Goal: Information Seeking & Learning: Learn about a topic

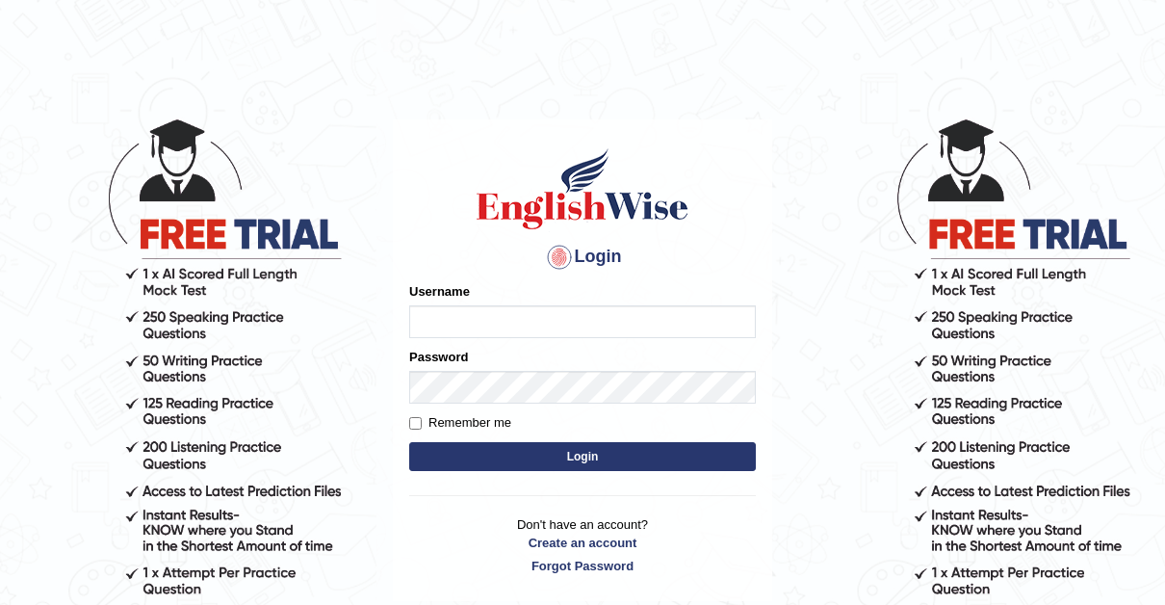
type input "Thelma"
click at [413, 424] on input "Remember me" at bounding box center [415, 423] width 13 height 13
checkbox input "true"
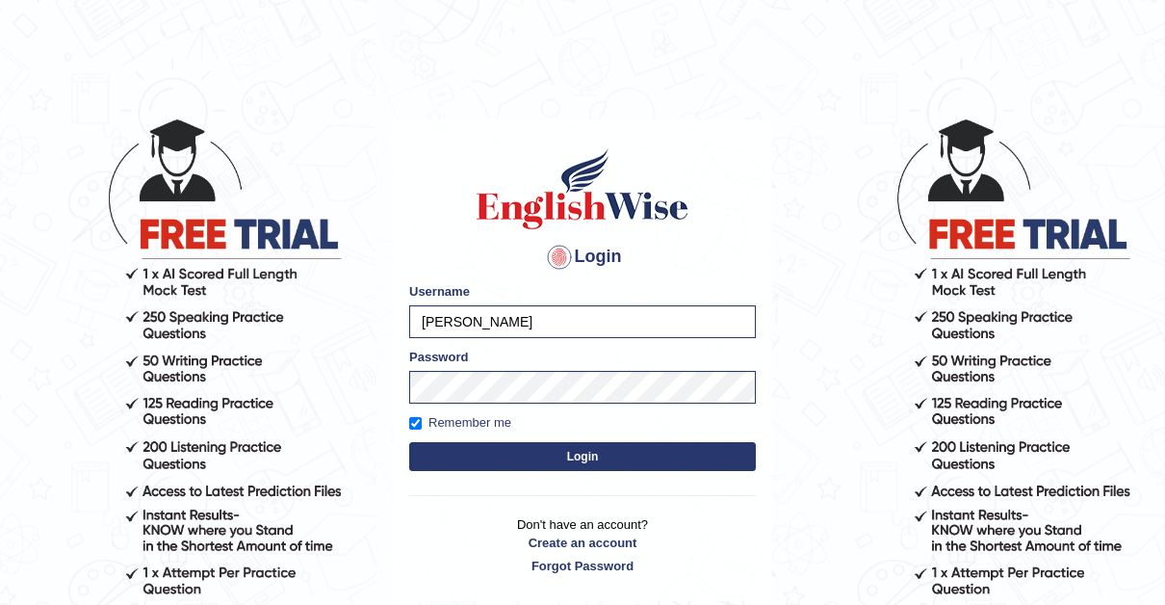
click at [586, 453] on button "Login" at bounding box center [582, 456] width 347 height 29
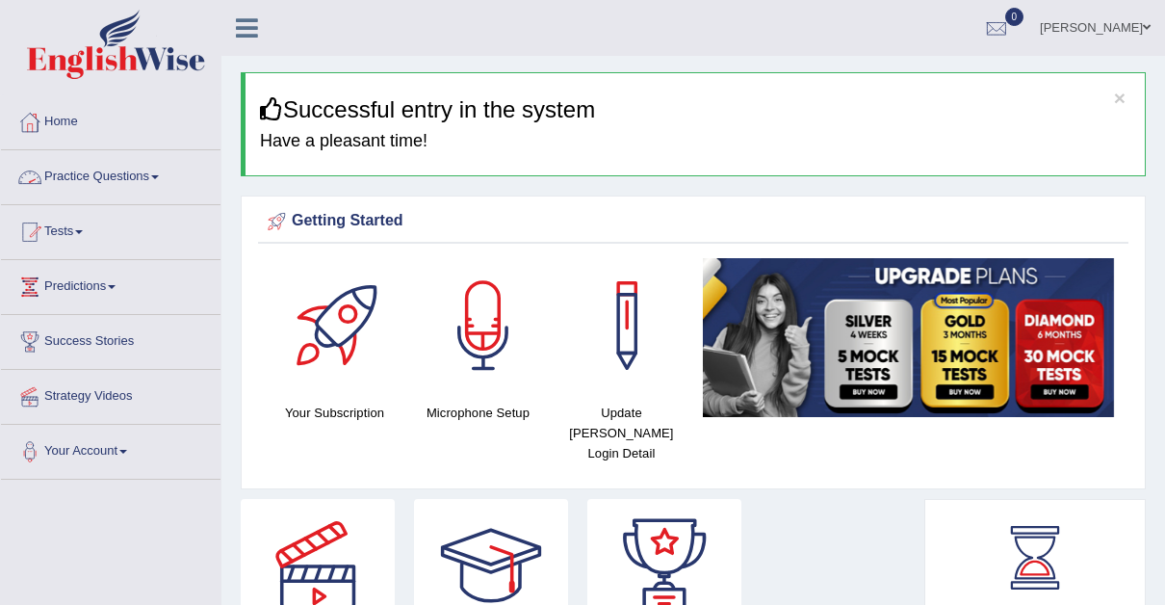
click at [159, 176] on span at bounding box center [155, 177] width 8 height 4
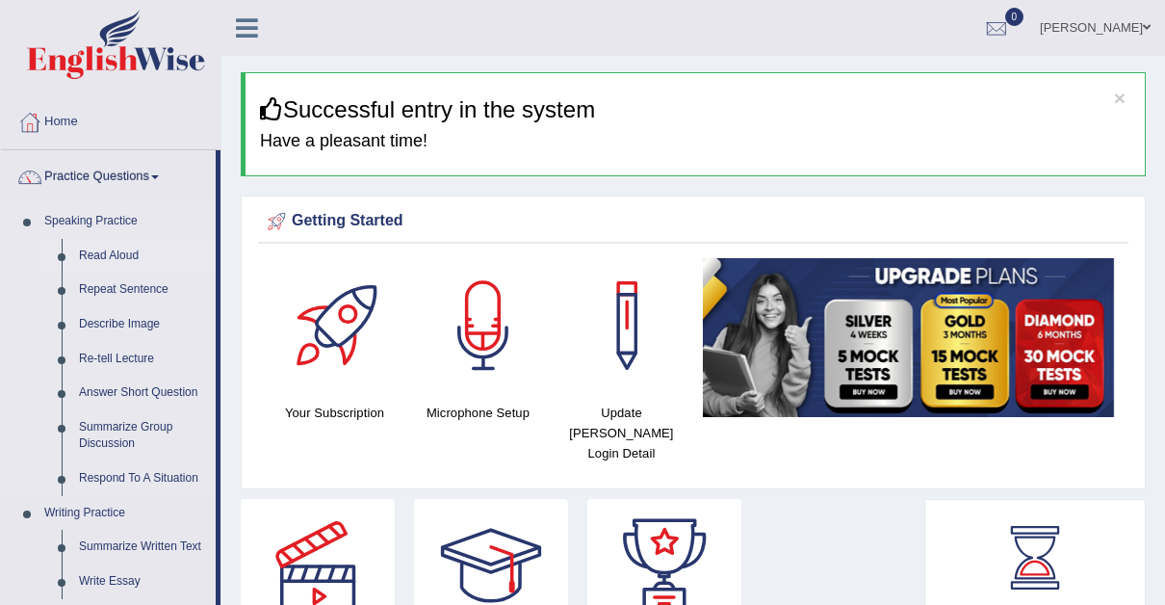
click at [113, 247] on link "Read Aloud" at bounding box center [142, 256] width 145 height 35
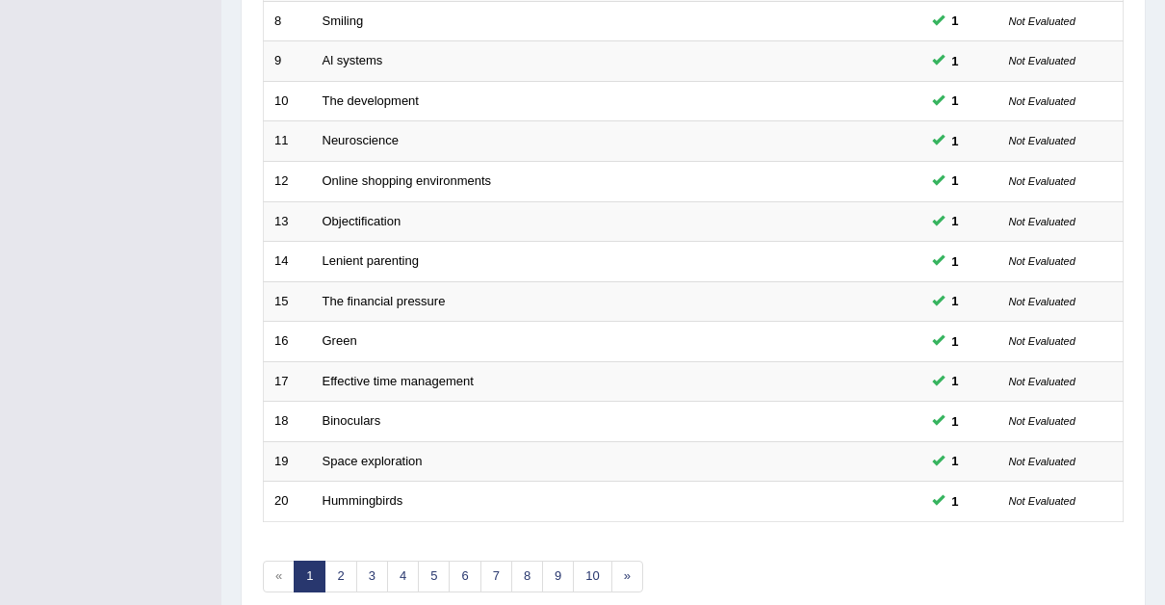
scroll to position [614, 0]
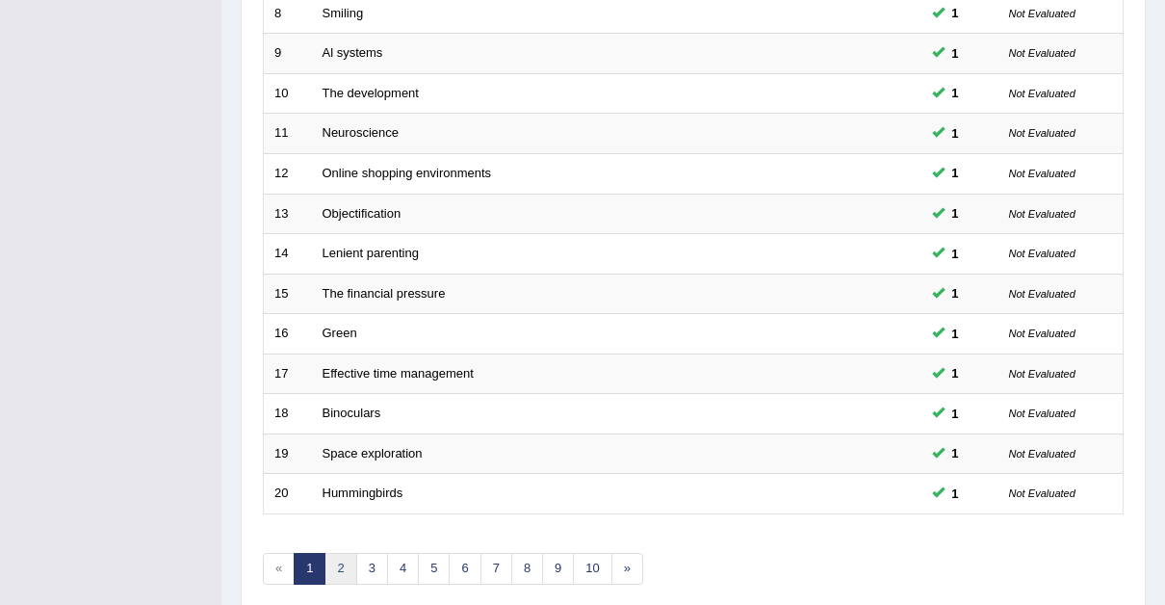
click at [342, 553] on link "2" at bounding box center [341, 569] width 32 height 32
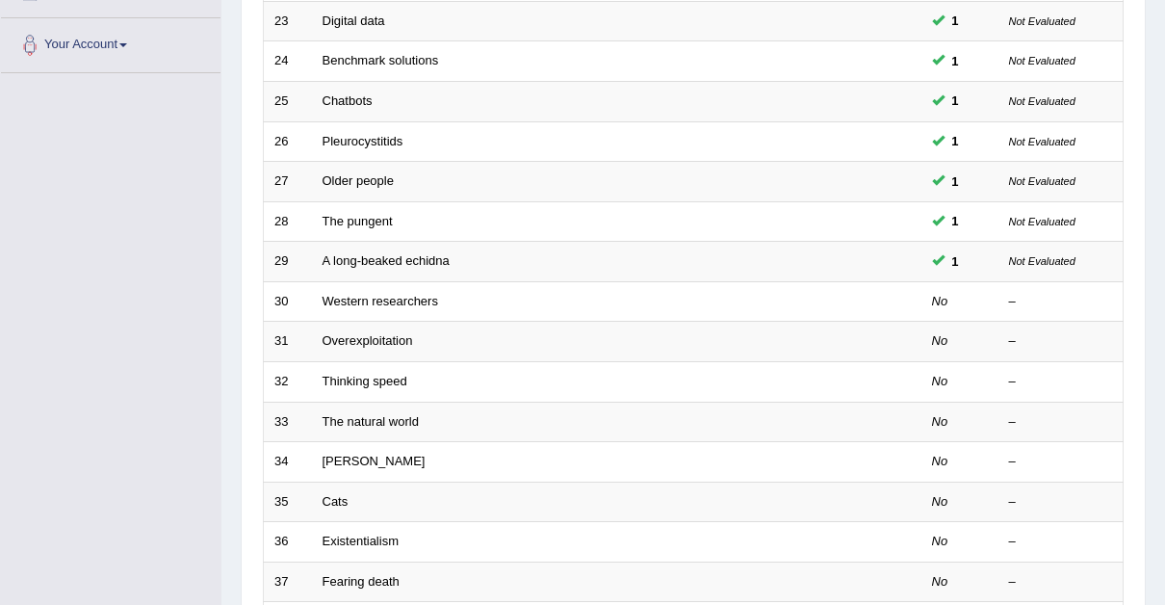
scroll to position [405, 0]
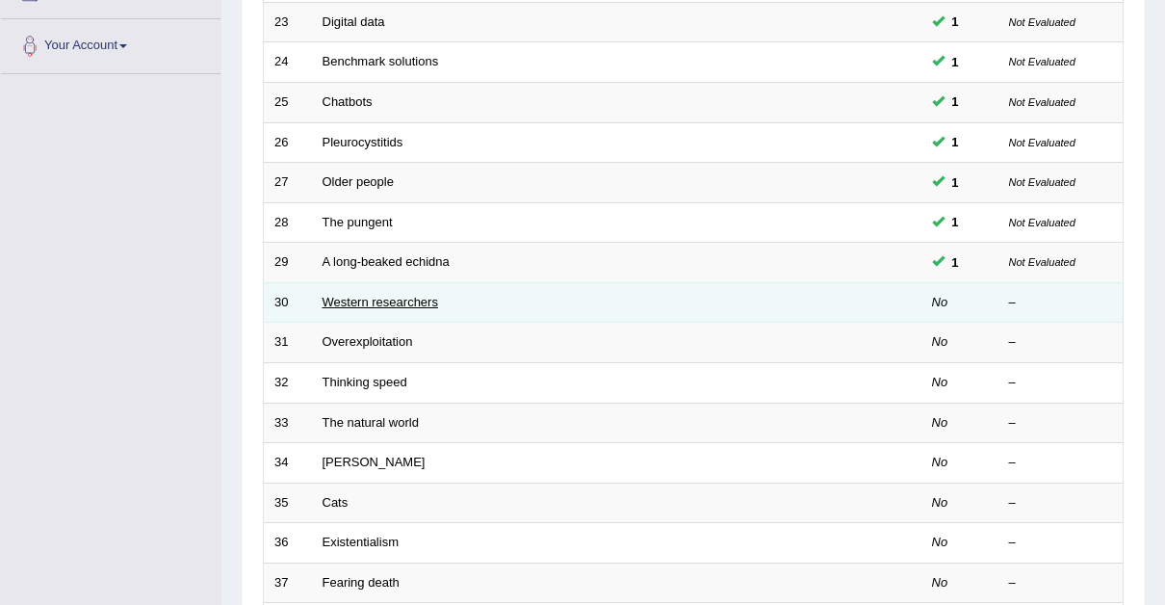
click at [366, 295] on link "Western researchers" at bounding box center [381, 302] width 116 height 14
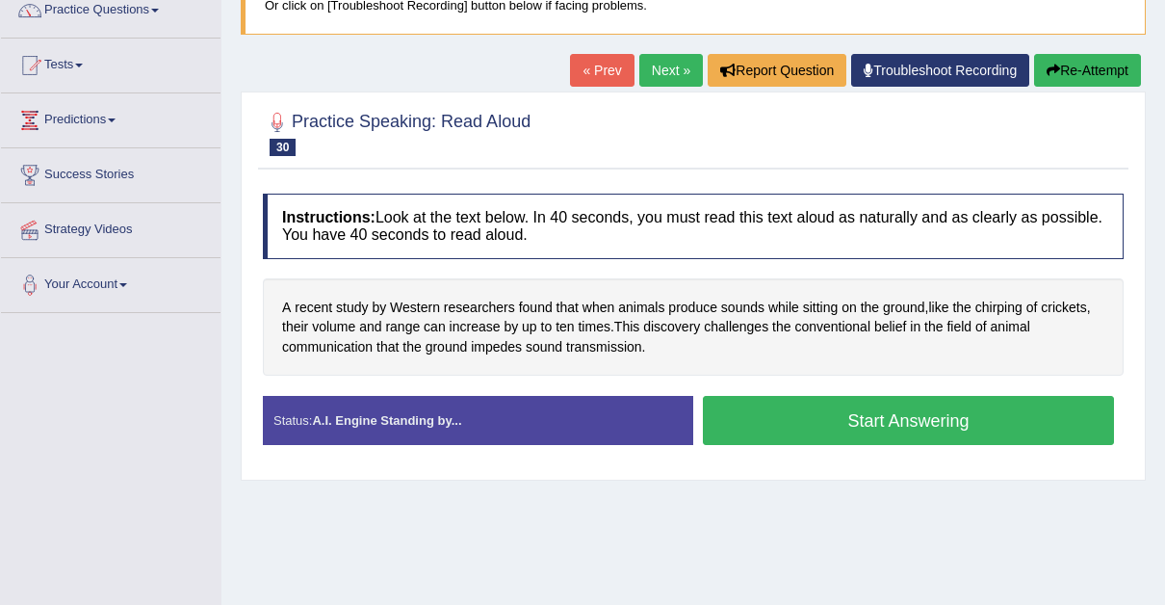
scroll to position [169, 0]
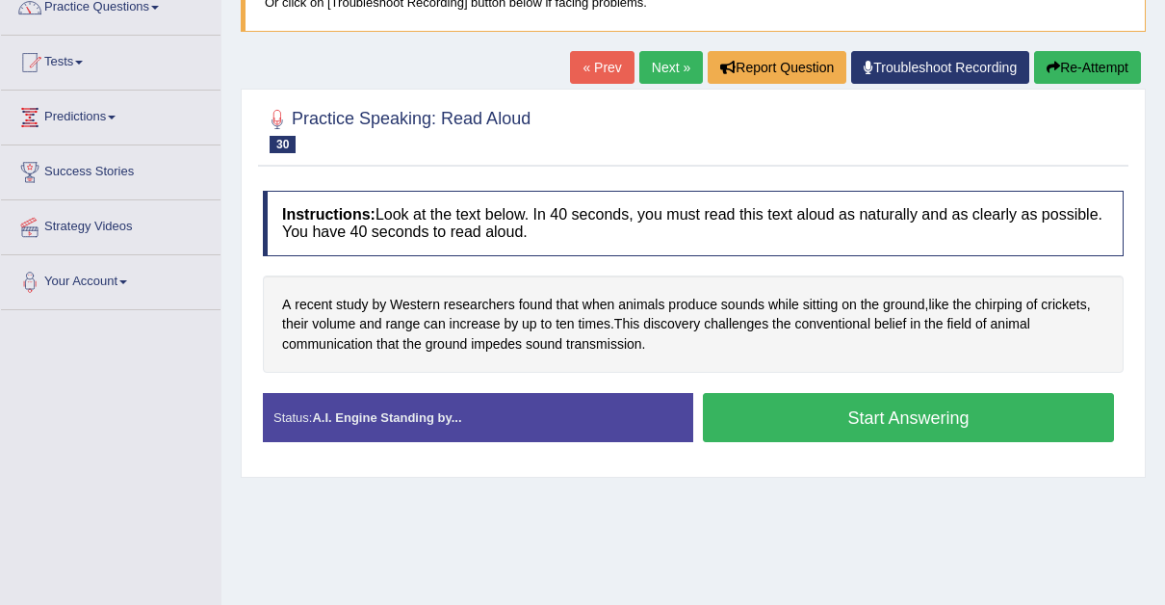
click at [898, 406] on button "Start Answering" at bounding box center [908, 417] width 411 height 49
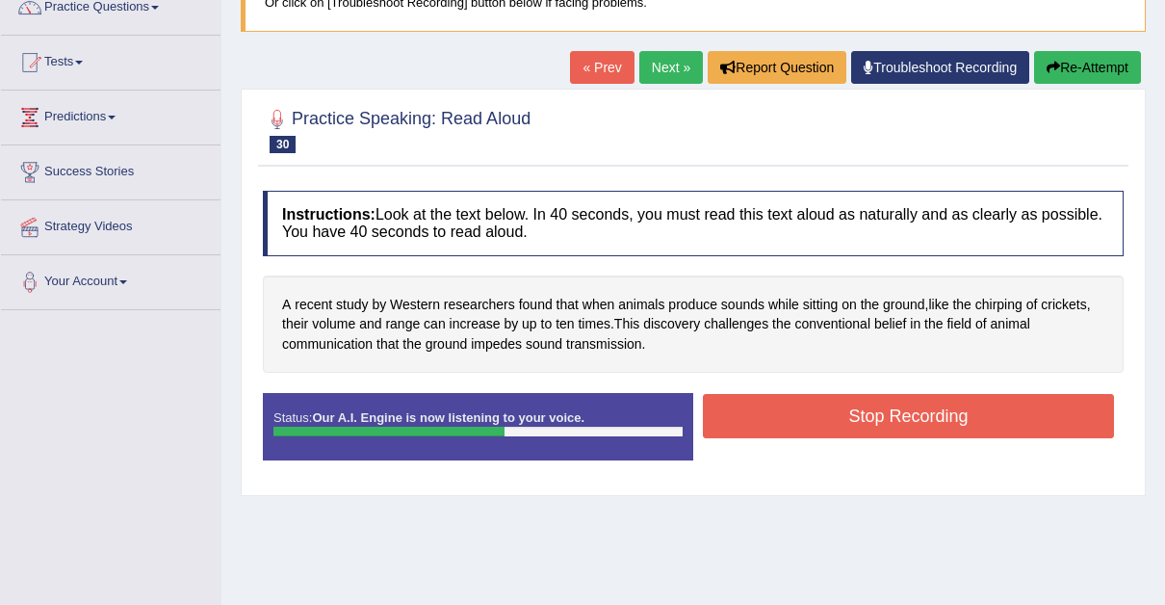
click at [898, 406] on button "Stop Recording" at bounding box center [908, 416] width 411 height 44
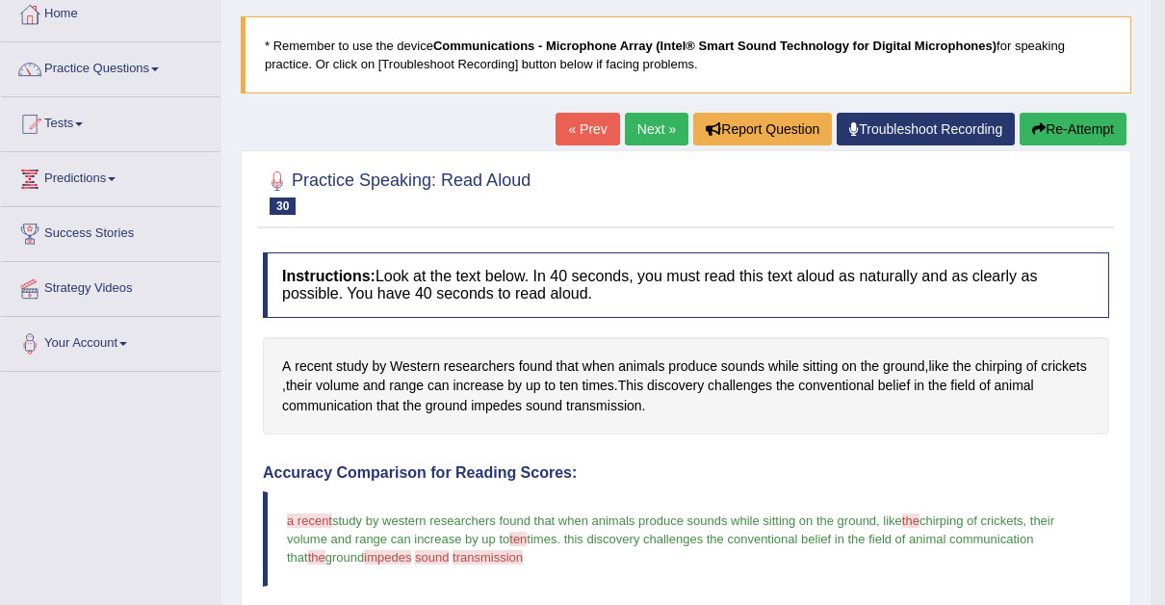
scroll to position [105, 0]
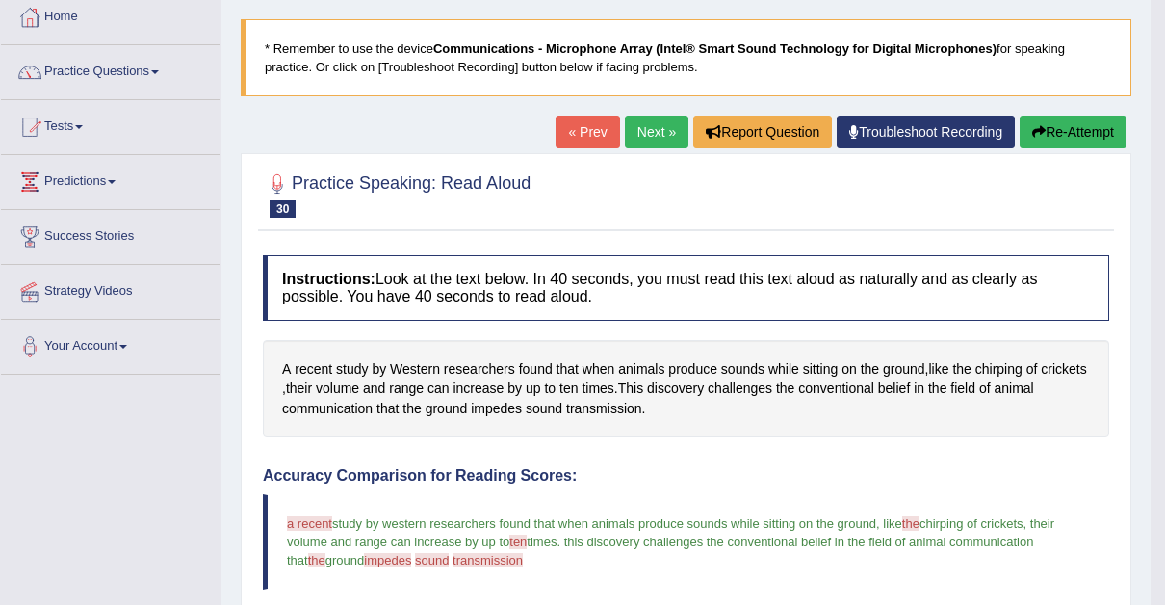
click at [661, 129] on link "Next »" at bounding box center [657, 132] width 64 height 33
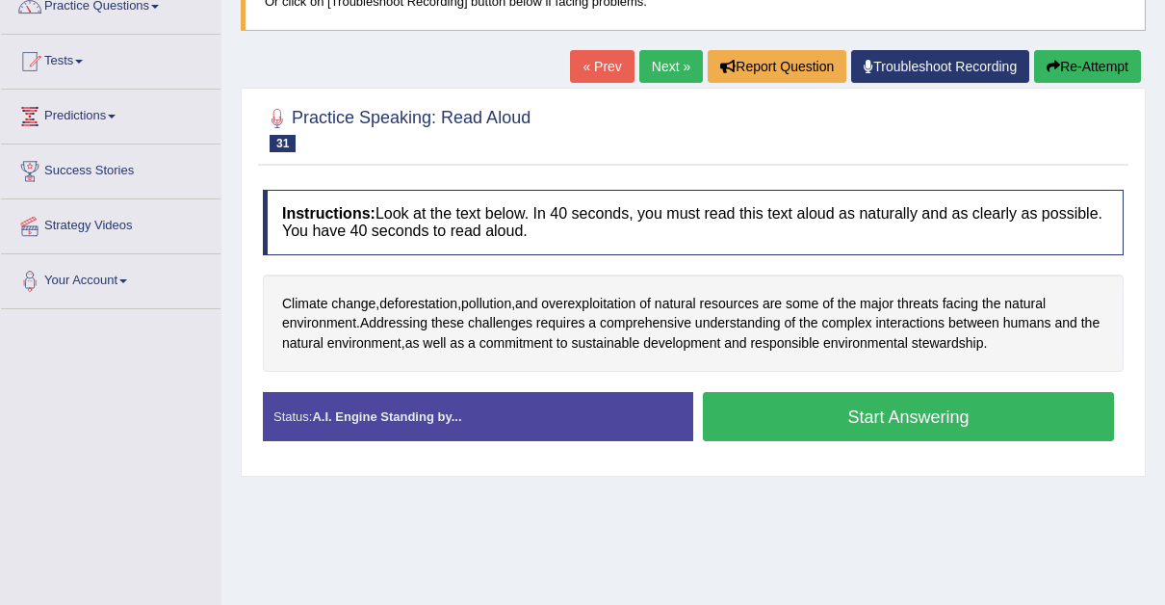
scroll to position [176, 0]
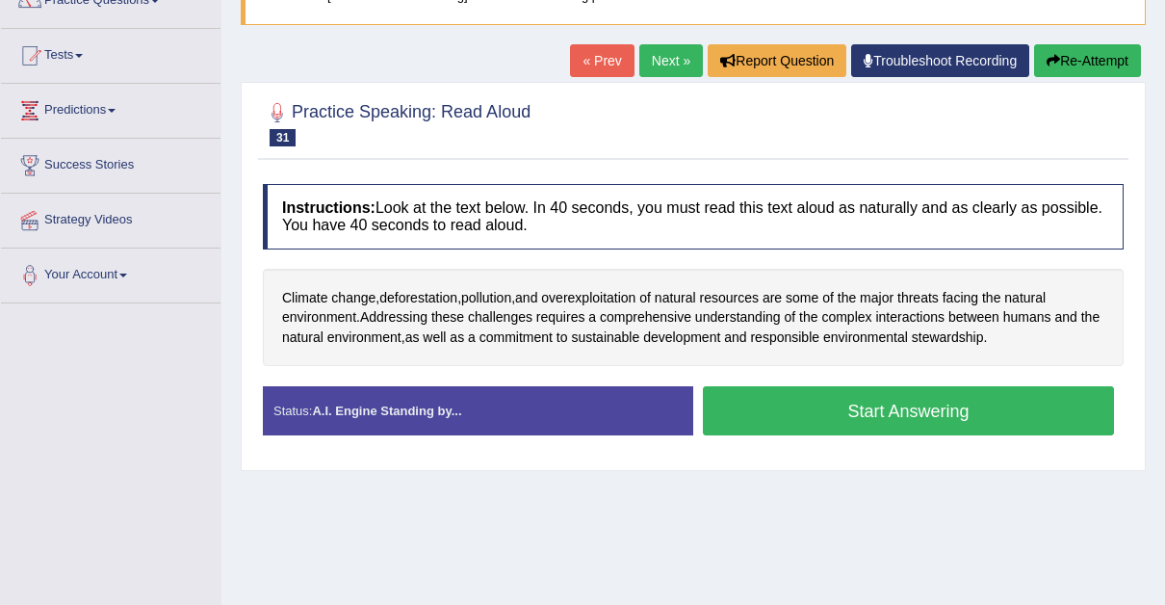
click at [867, 404] on button "Start Answering" at bounding box center [908, 410] width 411 height 49
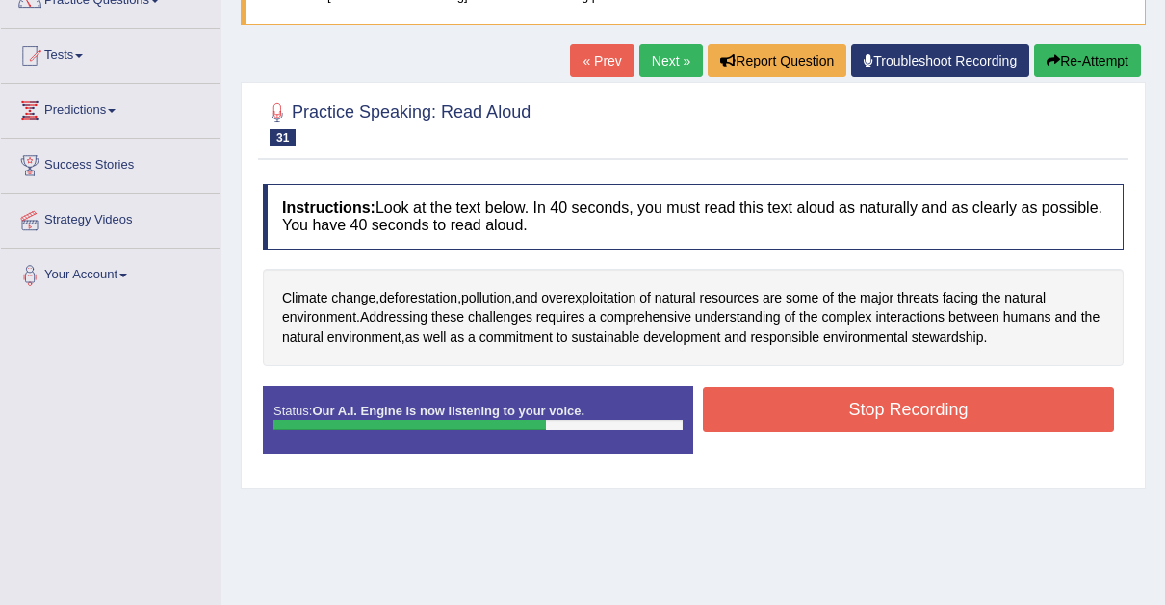
click at [867, 404] on button "Stop Recording" at bounding box center [908, 409] width 411 height 44
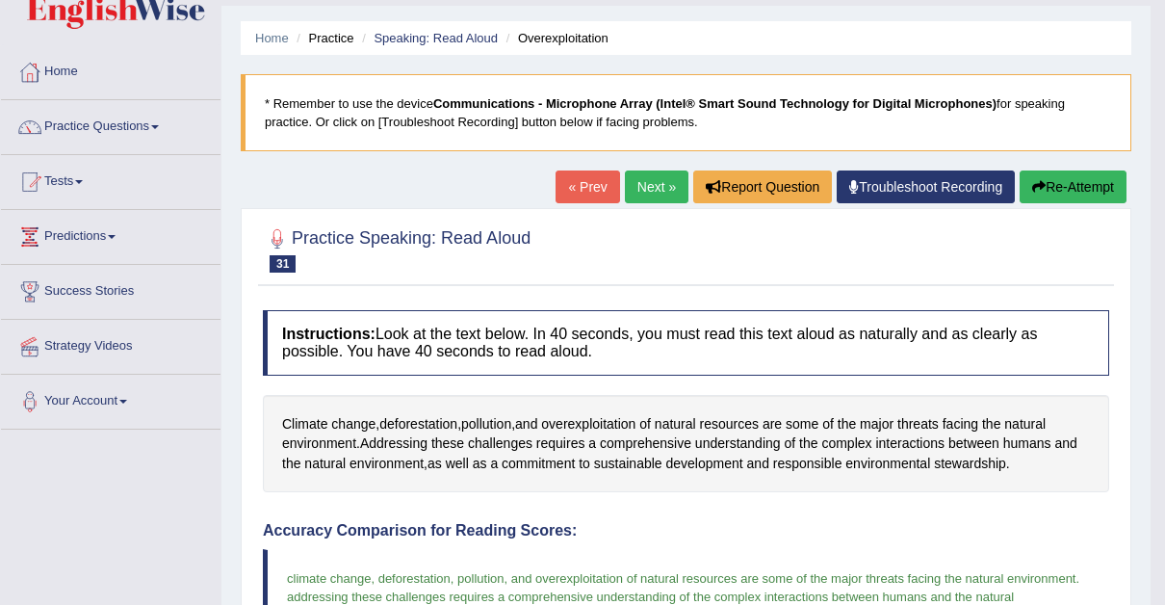
scroll to position [0, 0]
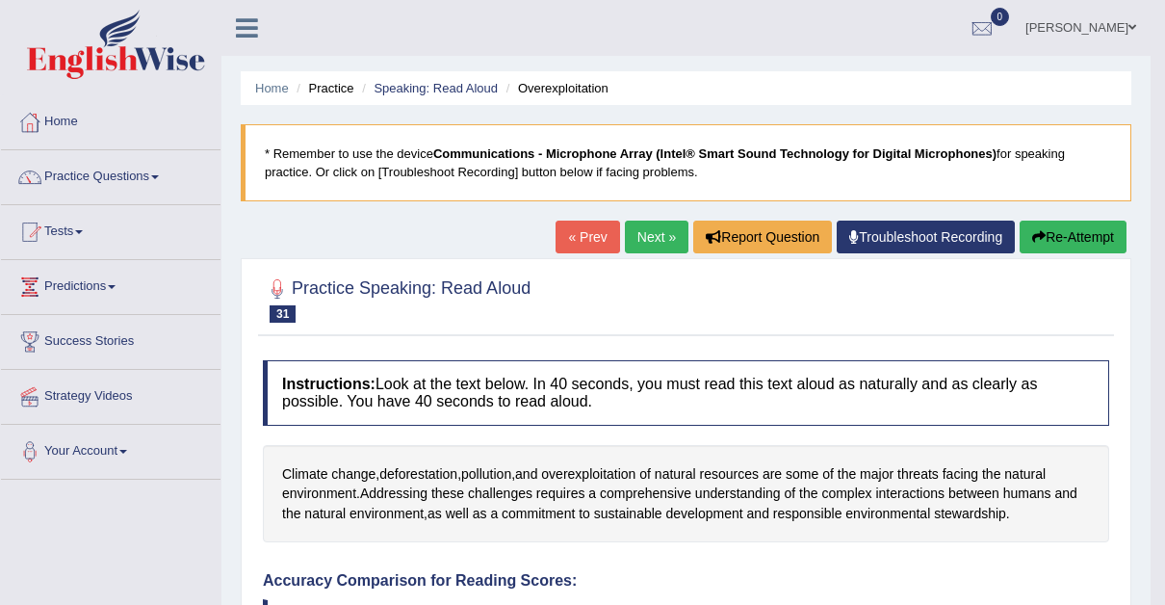
click at [650, 229] on link "Next »" at bounding box center [657, 237] width 64 height 33
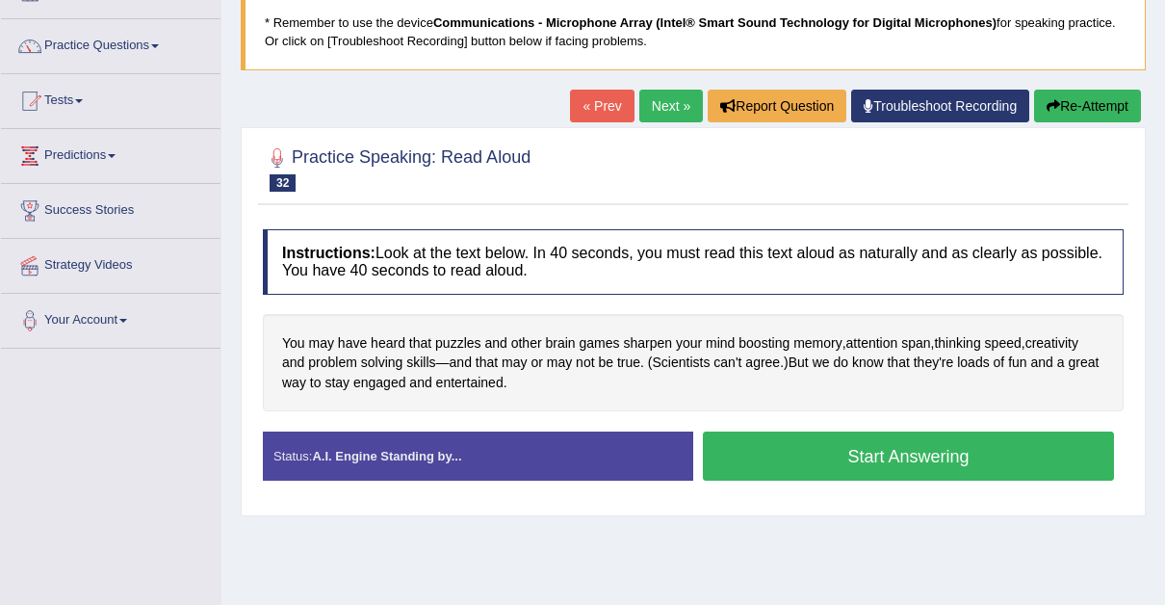
scroll to position [133, 0]
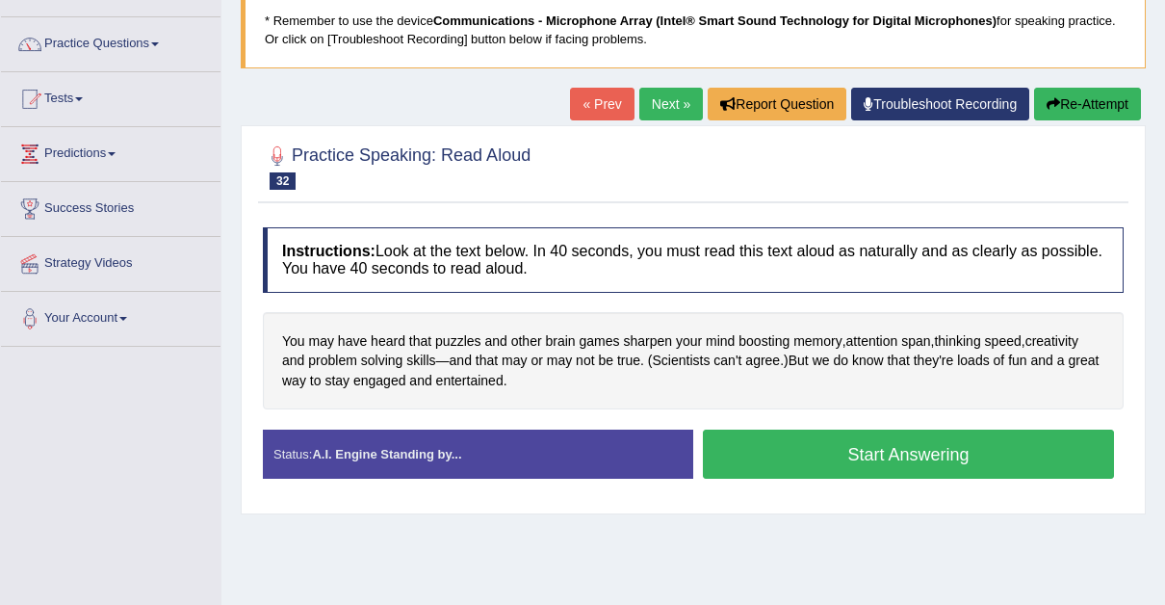
click at [873, 441] on button "Start Answering" at bounding box center [908, 454] width 411 height 49
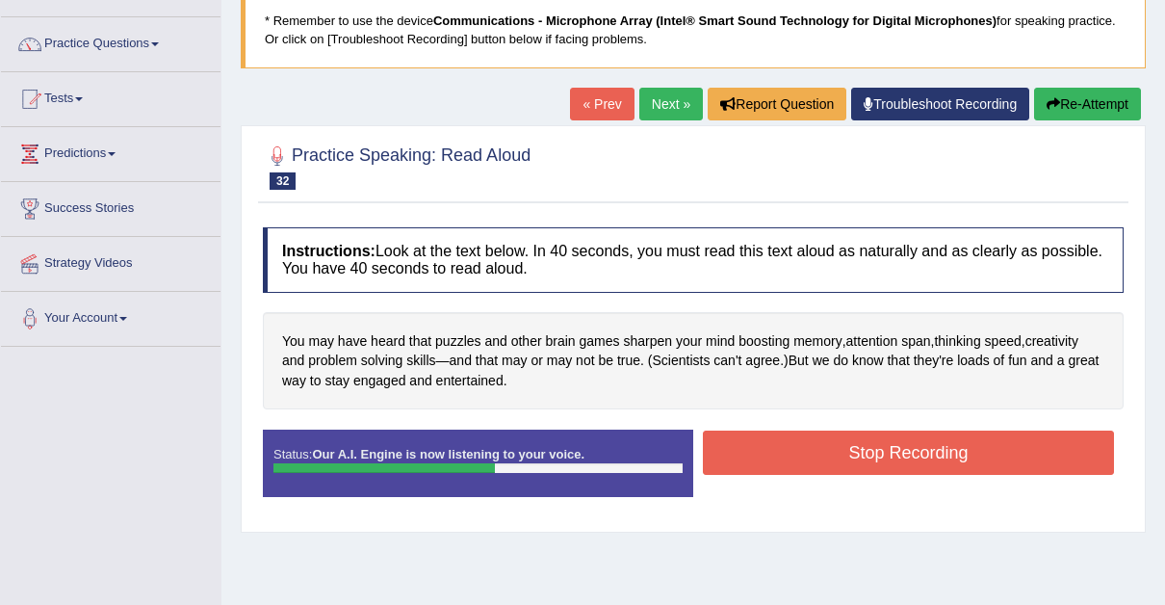
click at [873, 441] on button "Stop Recording" at bounding box center [908, 452] width 411 height 44
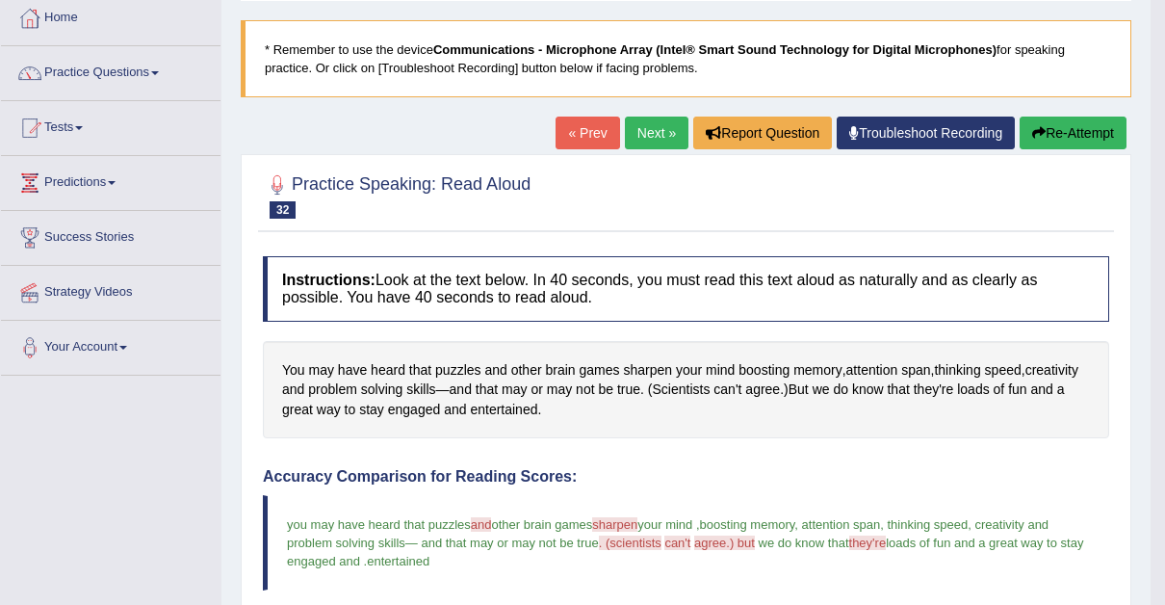
scroll to position [96, 0]
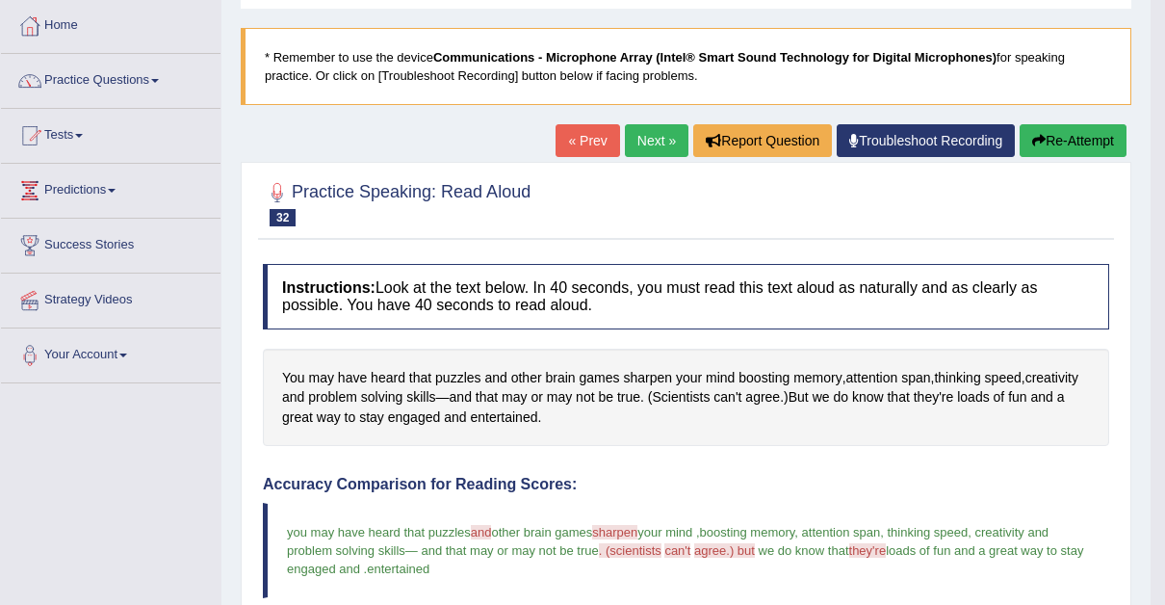
click at [656, 140] on link "Next »" at bounding box center [657, 140] width 64 height 33
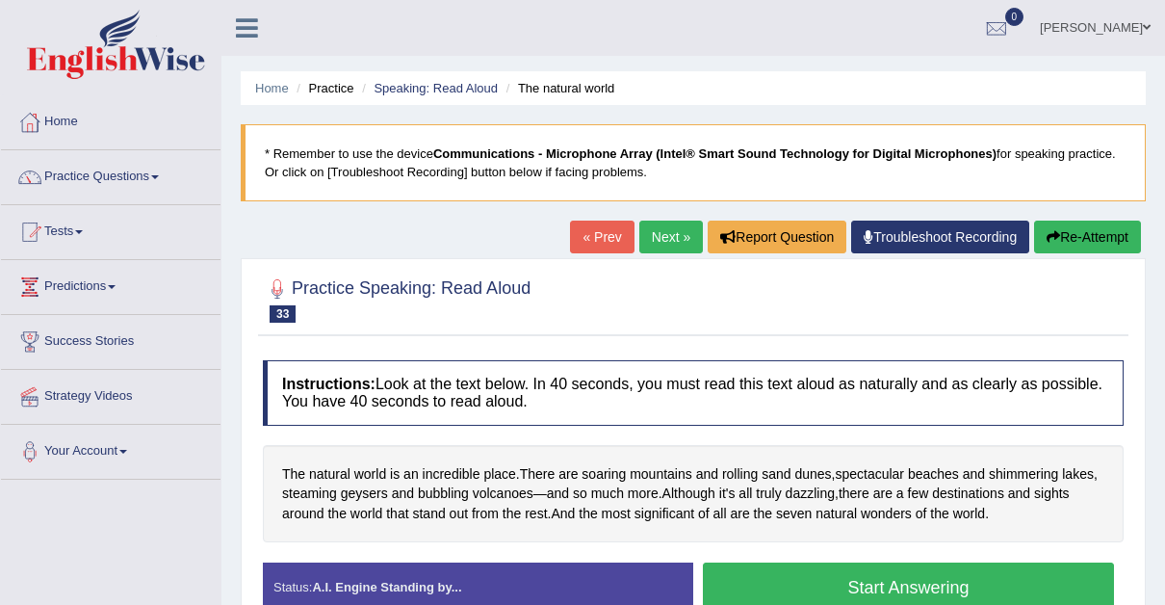
click at [159, 176] on span at bounding box center [155, 177] width 8 height 4
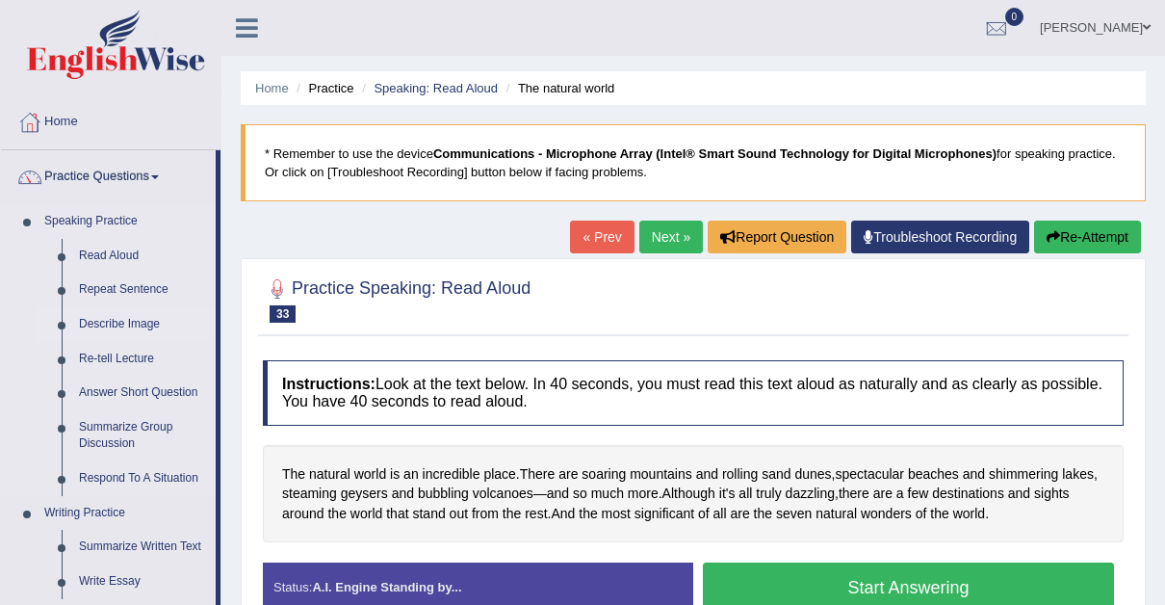
click at [119, 317] on link "Describe Image" at bounding box center [142, 324] width 145 height 35
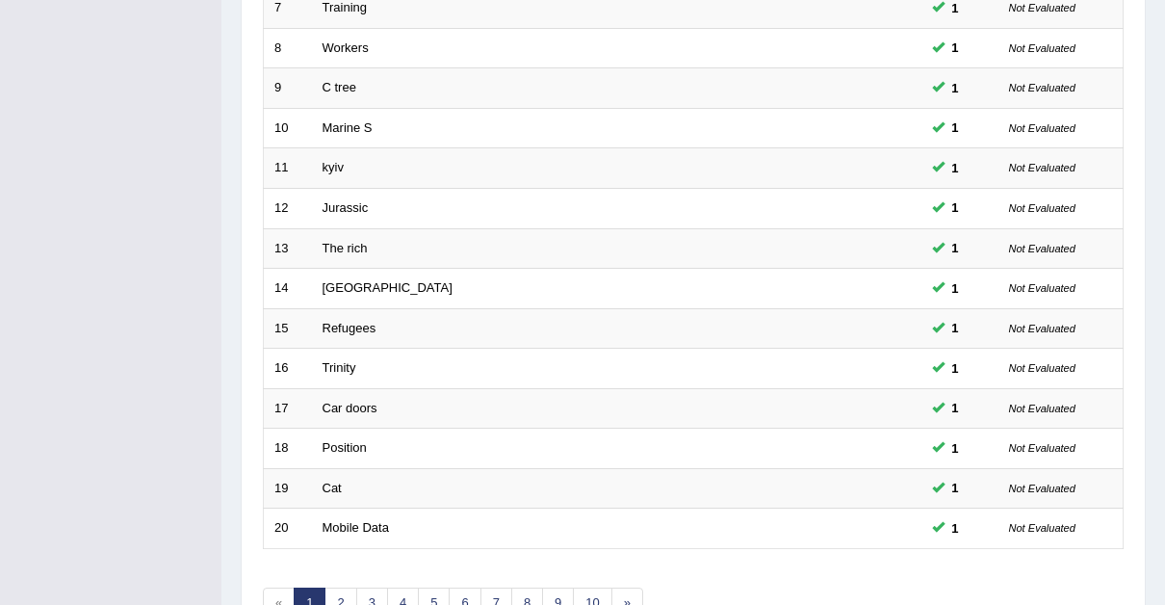
scroll to position [661, 0]
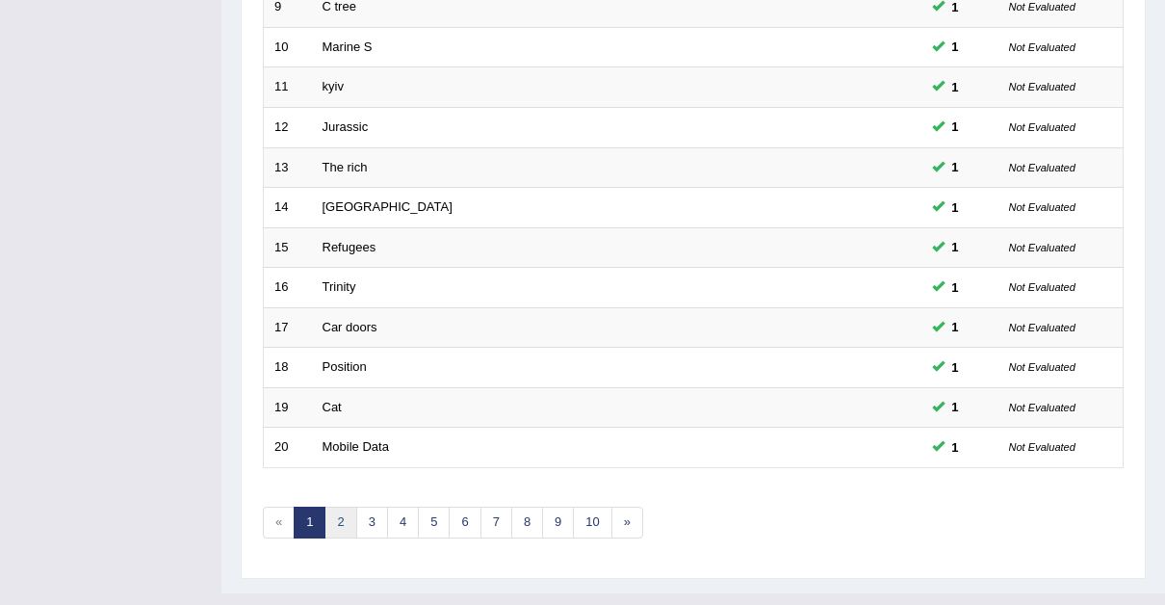
click at [342, 507] on link "2" at bounding box center [341, 523] width 32 height 32
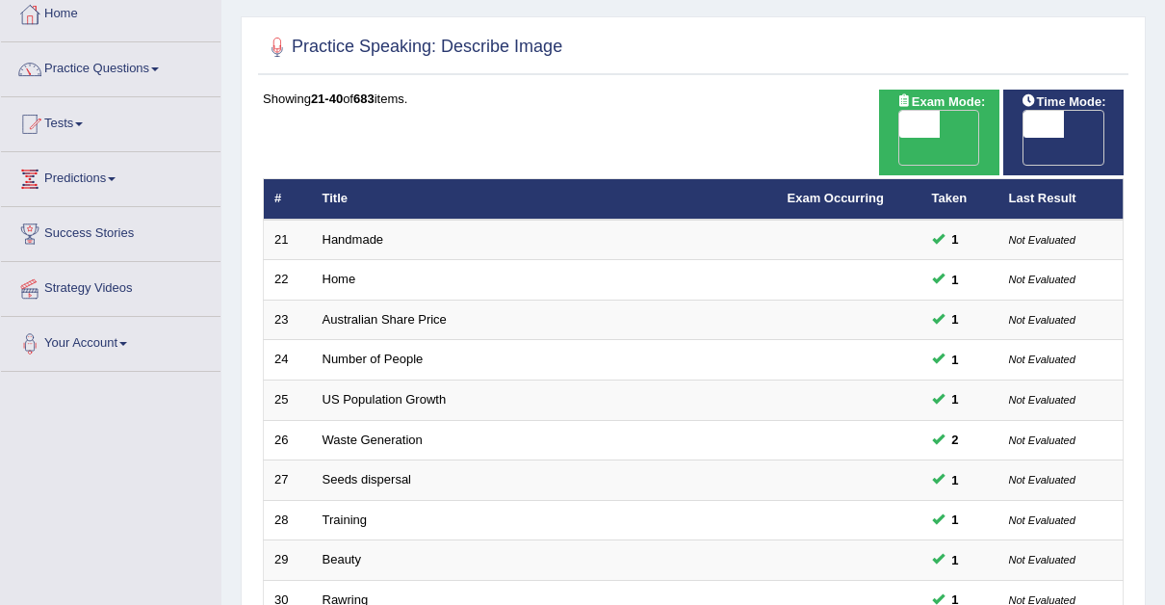
scroll to position [106, 0]
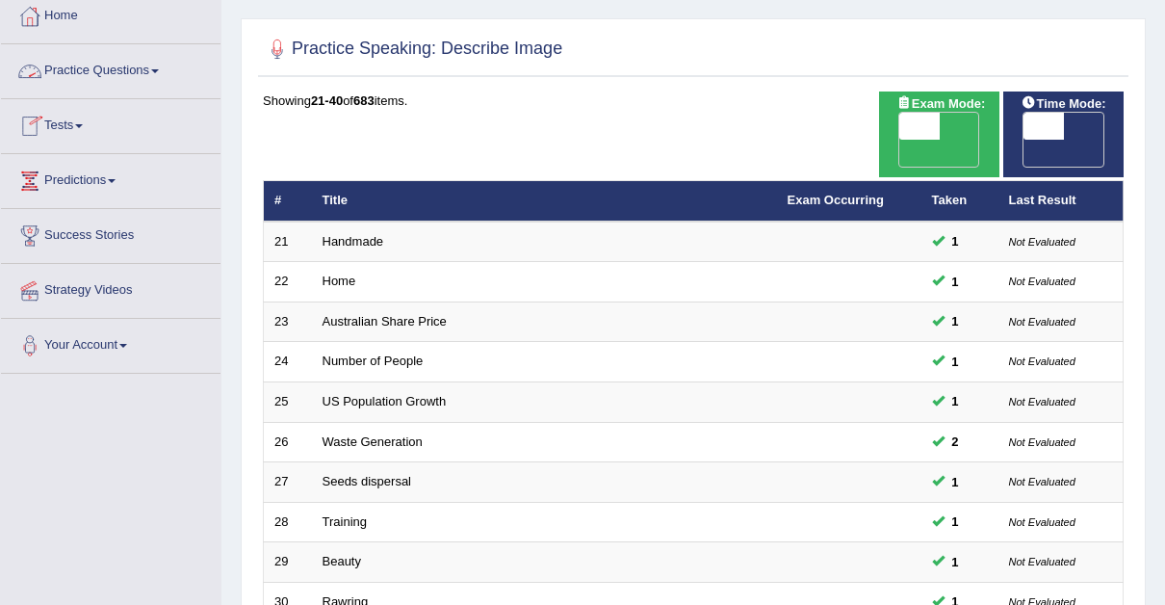
click at [163, 72] on link "Practice Questions" at bounding box center [111, 68] width 220 height 48
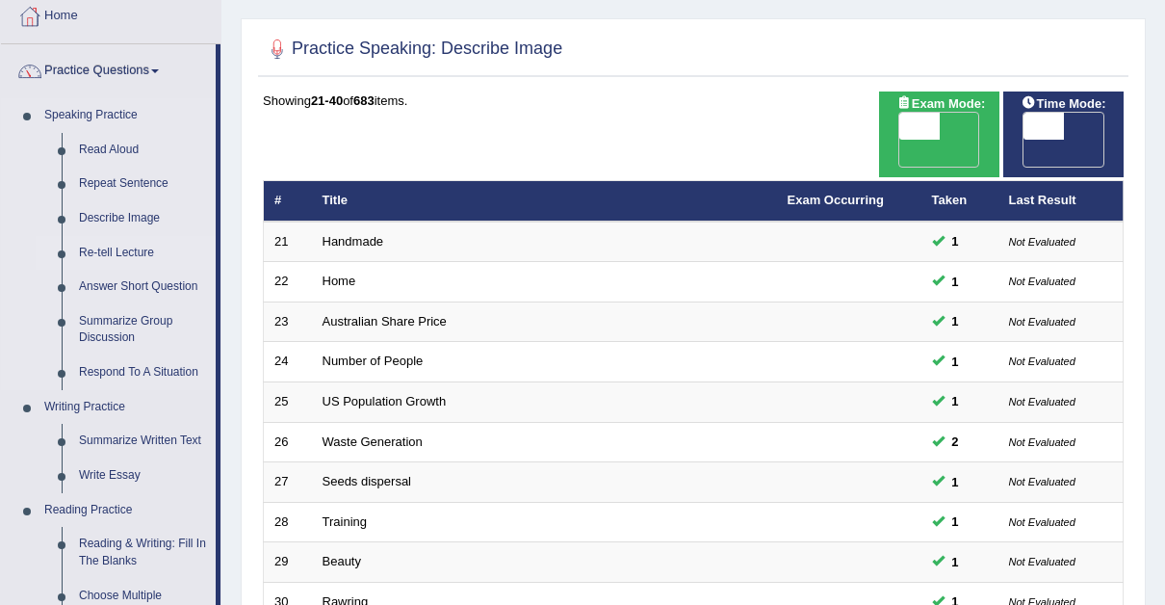
click at [132, 247] on link "Re-tell Lecture" at bounding box center [142, 253] width 145 height 35
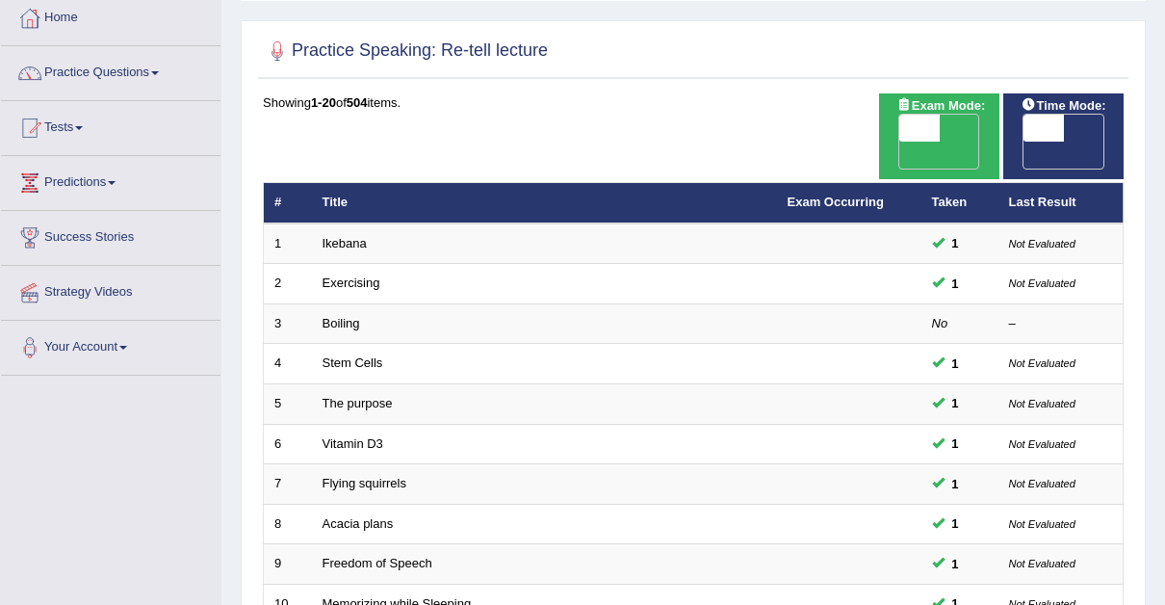
scroll to position [75, 0]
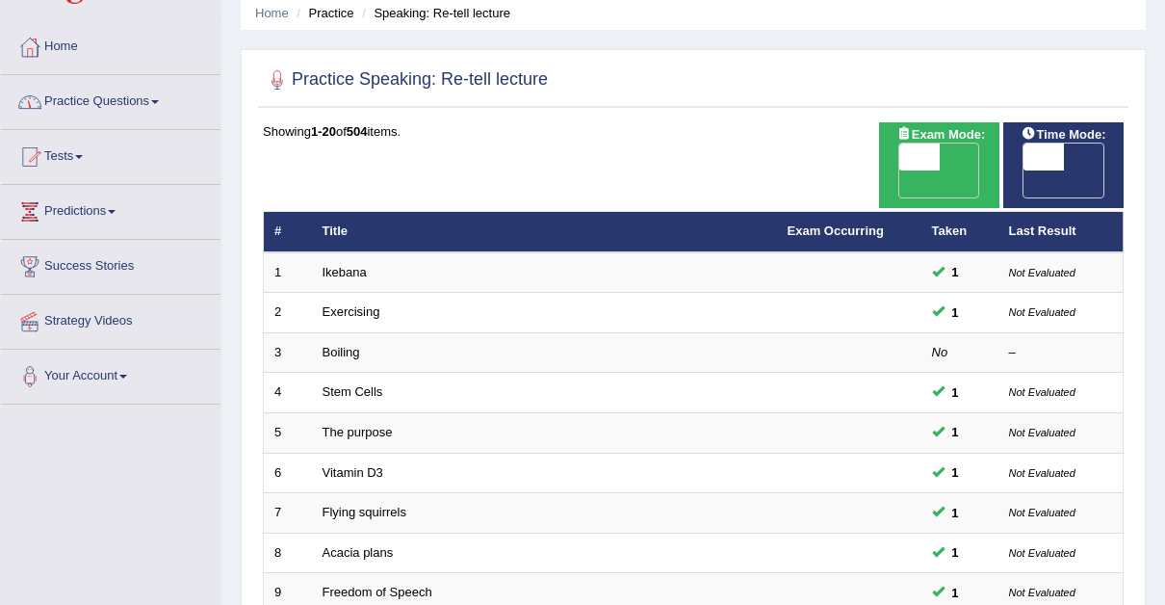
click at [159, 100] on span at bounding box center [155, 102] width 8 height 4
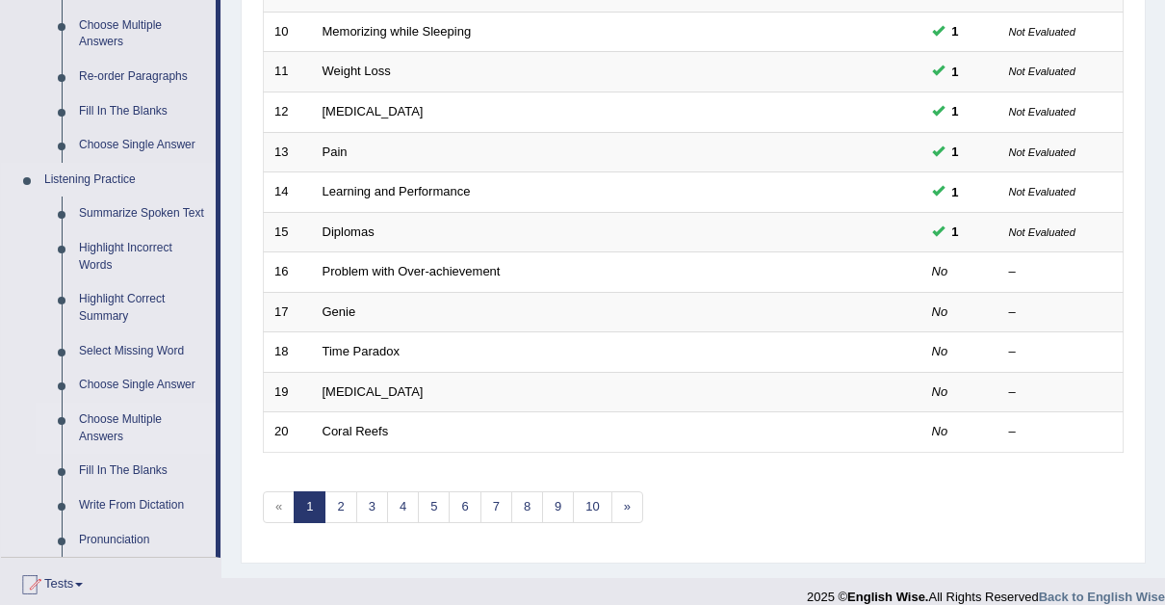
scroll to position [686, 0]
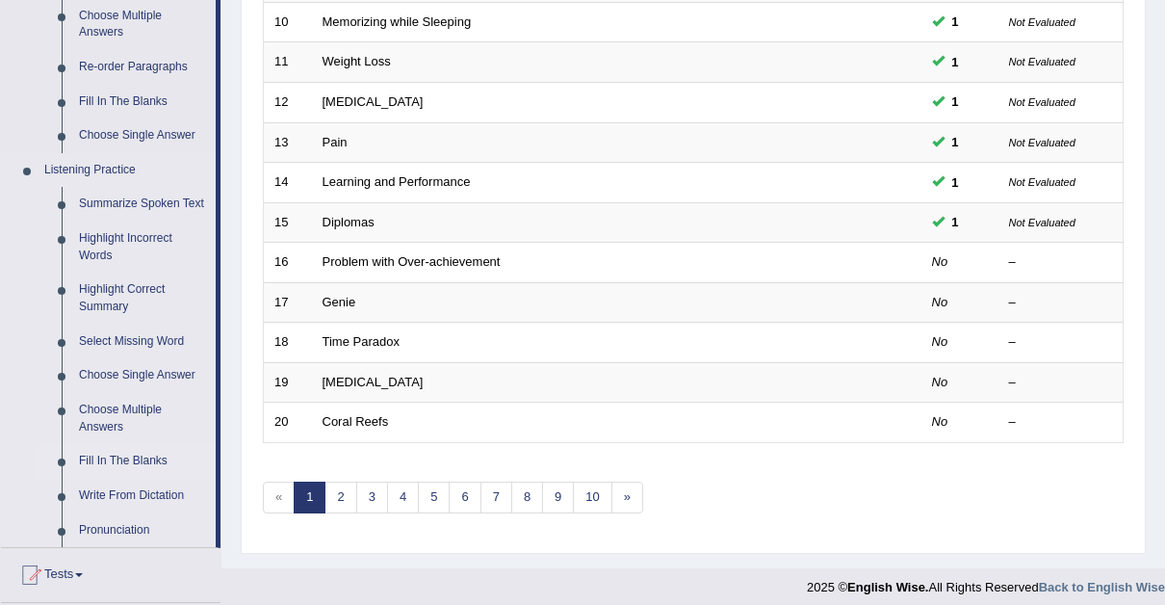
click at [107, 454] on link "Fill In The Blanks" at bounding box center [142, 461] width 145 height 35
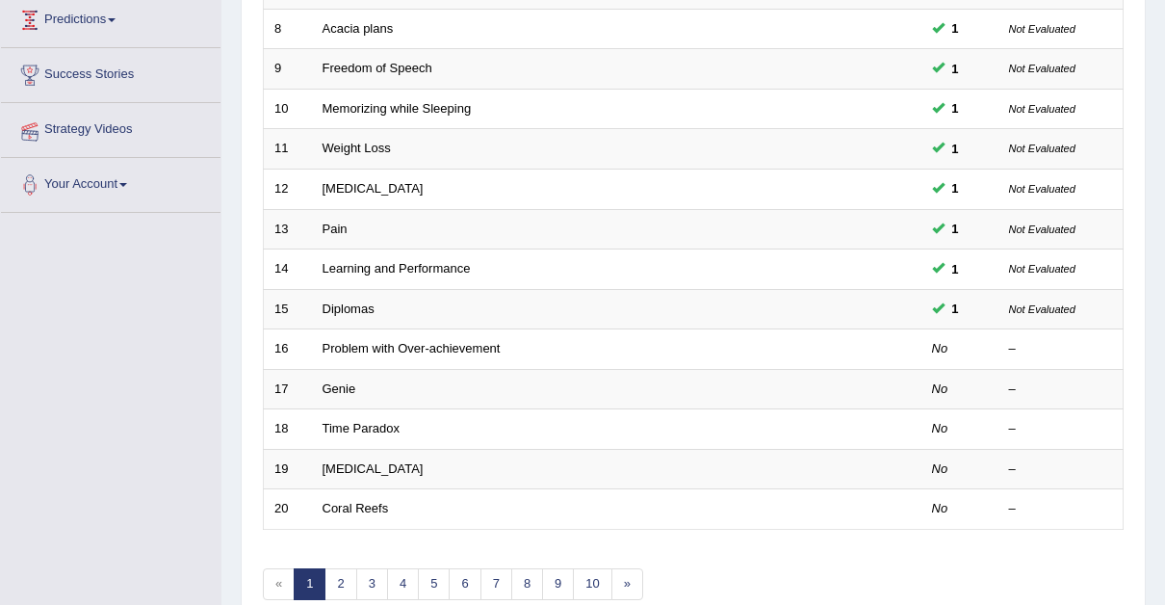
scroll to position [288, 0]
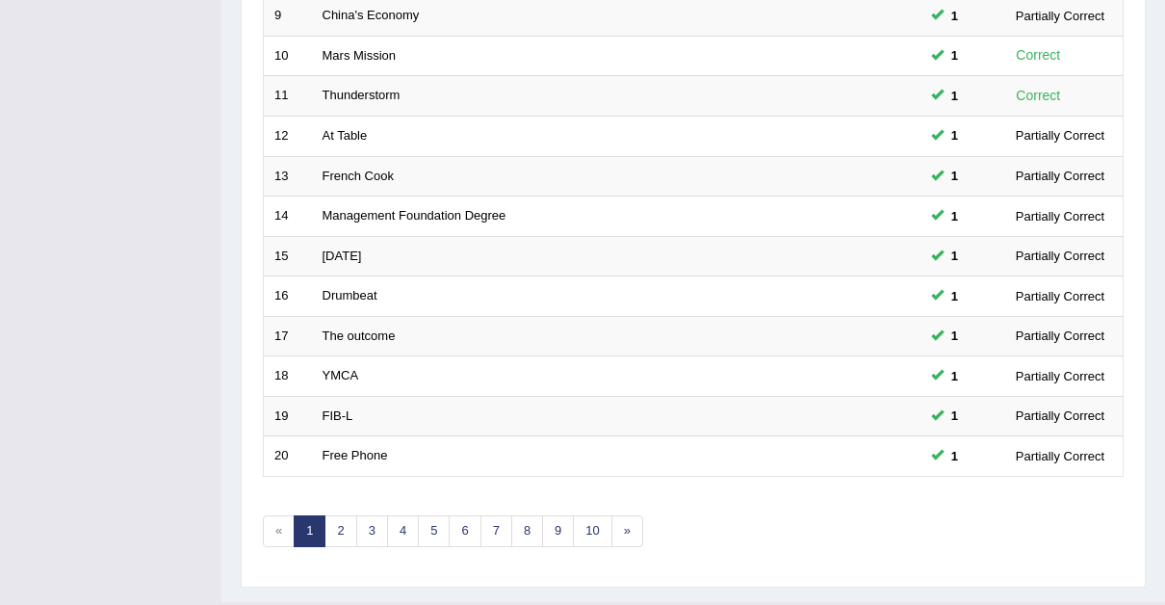
scroll to position [661, 0]
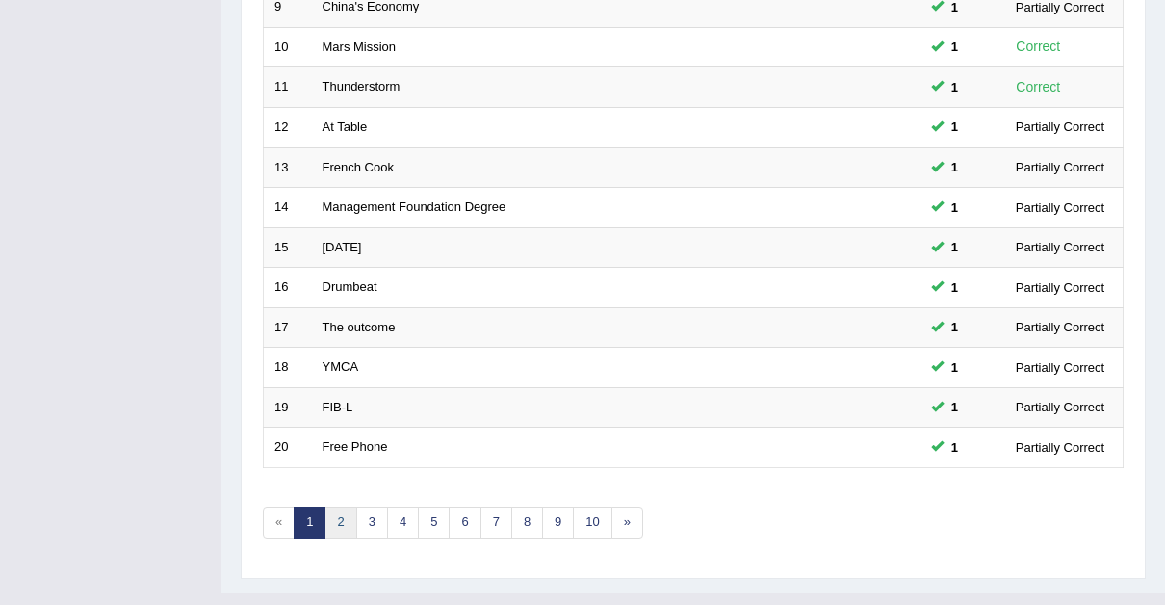
click at [342, 507] on link "2" at bounding box center [341, 523] width 32 height 32
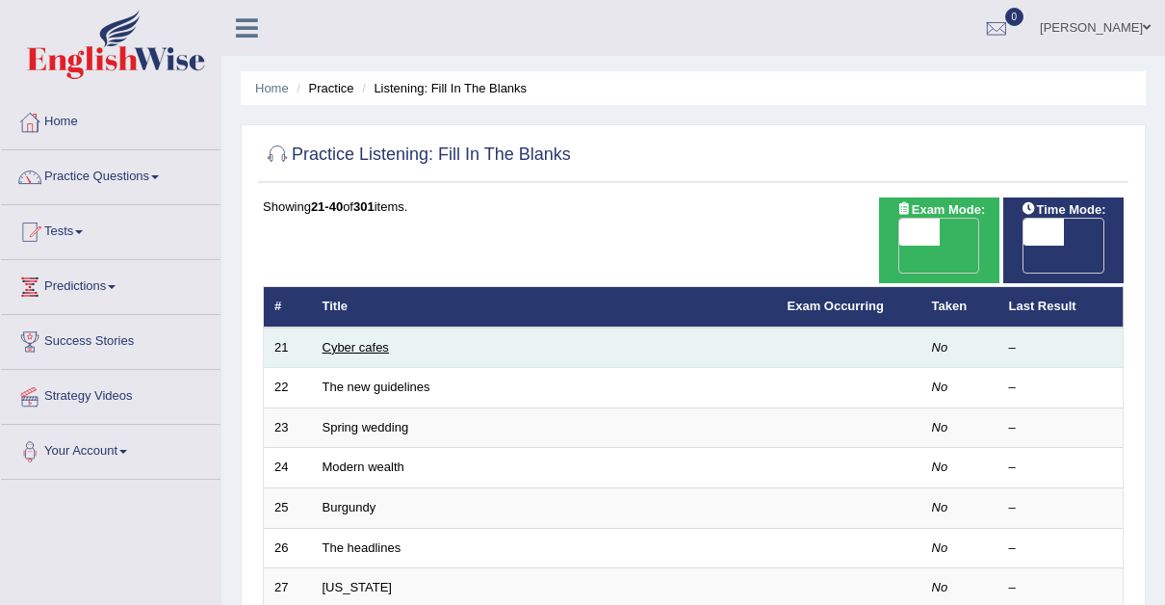
click at [358, 340] on link "Cyber cafes" at bounding box center [356, 347] width 66 height 14
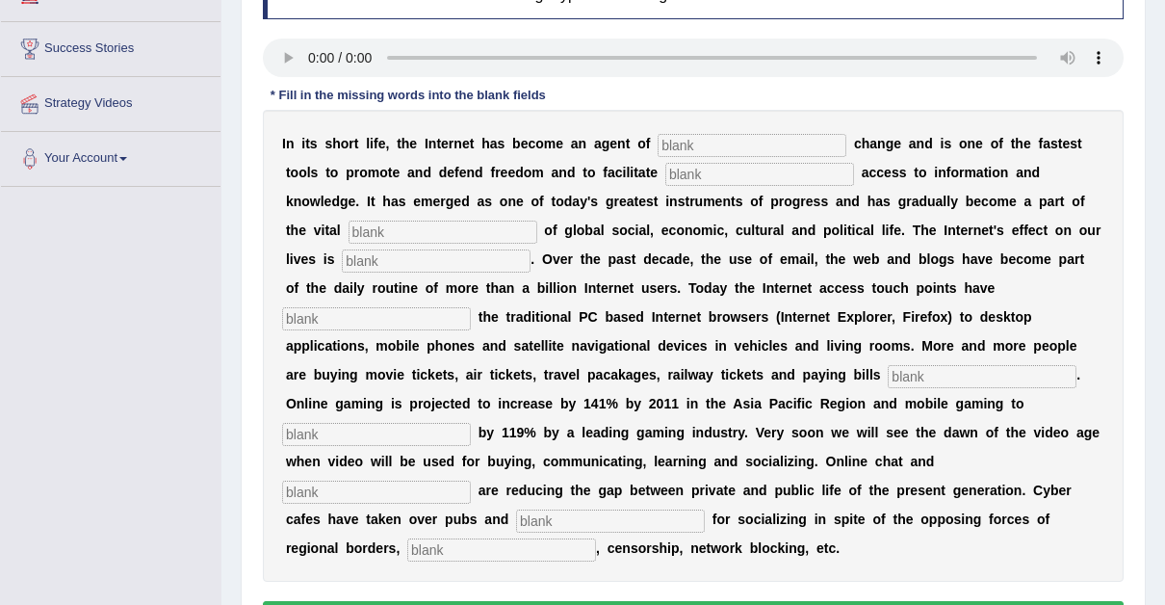
scroll to position [300, 0]
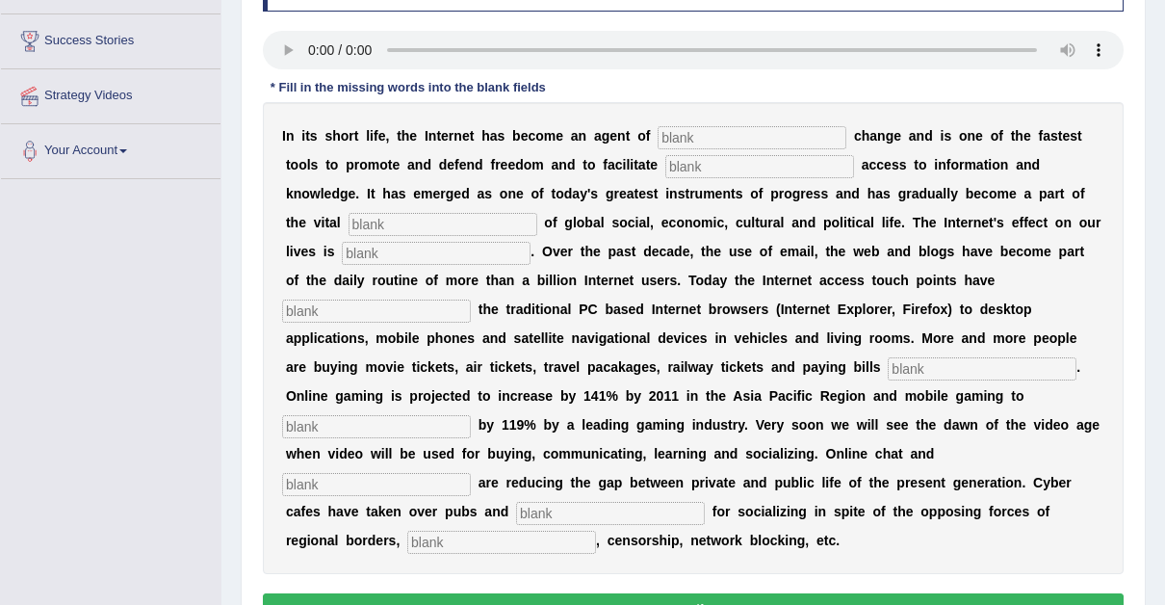
click at [658, 141] on input "text" at bounding box center [752, 137] width 189 height 23
type input "revolutionary"
click at [665, 165] on input "text" at bounding box center [759, 166] width 189 height 23
type input "democratic"
click at [349, 219] on input "text" at bounding box center [443, 224] width 189 height 23
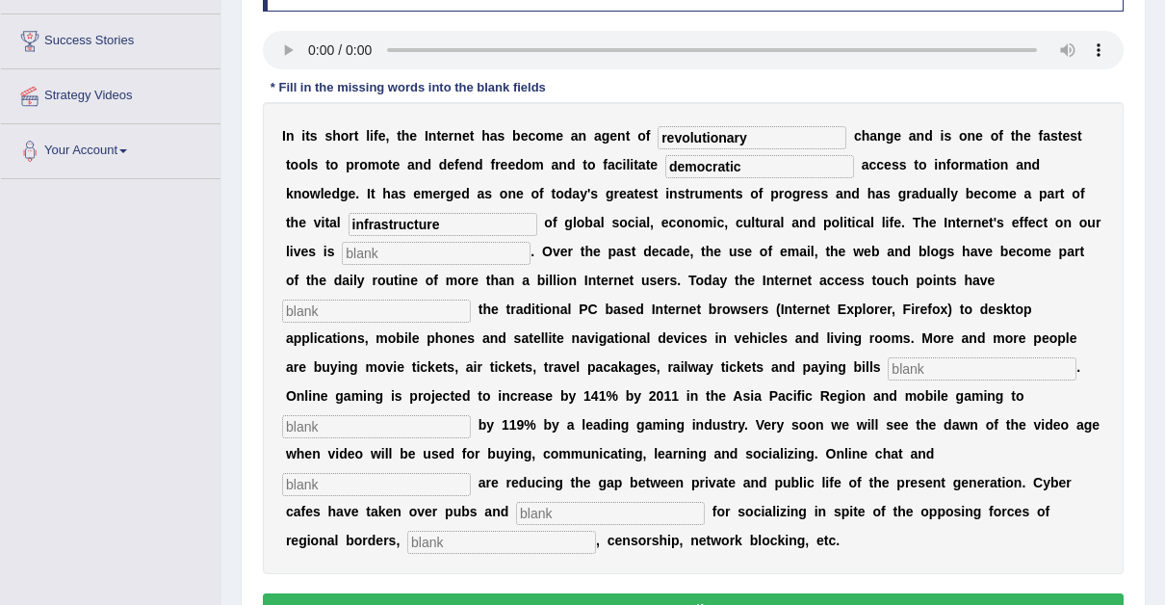
type input "infrastructure"
click at [471, 299] on input "text" at bounding box center [376, 310] width 189 height 23
click at [471, 299] on input "outgrown" at bounding box center [376, 310] width 189 height 23
type input "out-grown"
click at [888, 369] on input "text" at bounding box center [982, 368] width 189 height 23
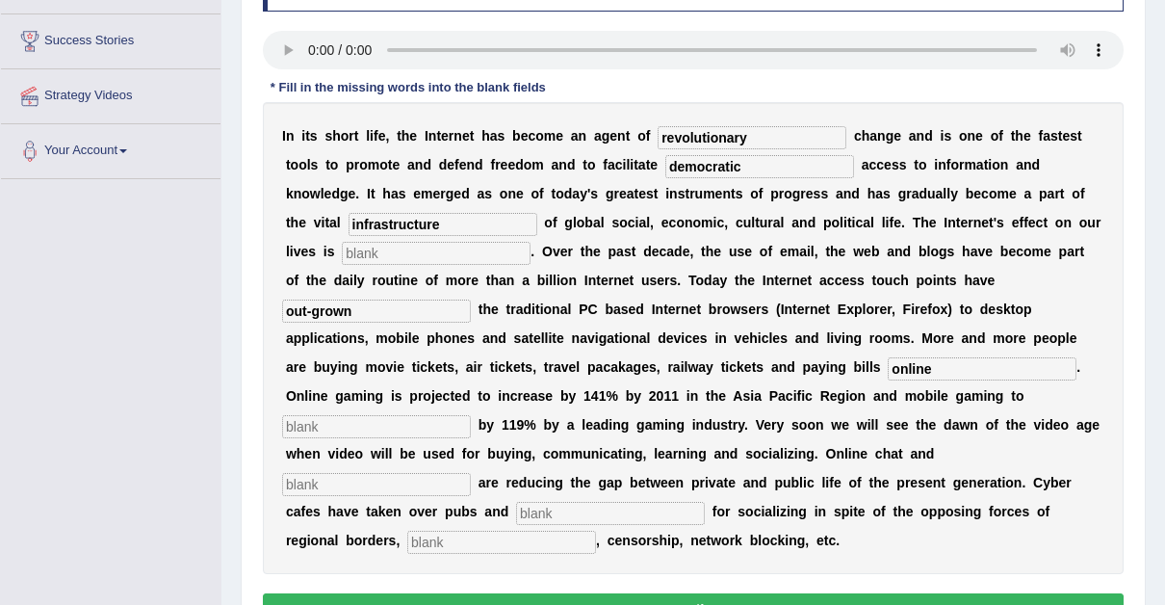
type input "online"
click at [471, 415] on input "text" at bounding box center [376, 426] width 189 height 23
type input "increase"
click at [352, 473] on input "text" at bounding box center [376, 484] width 189 height 23
type input "blogs"
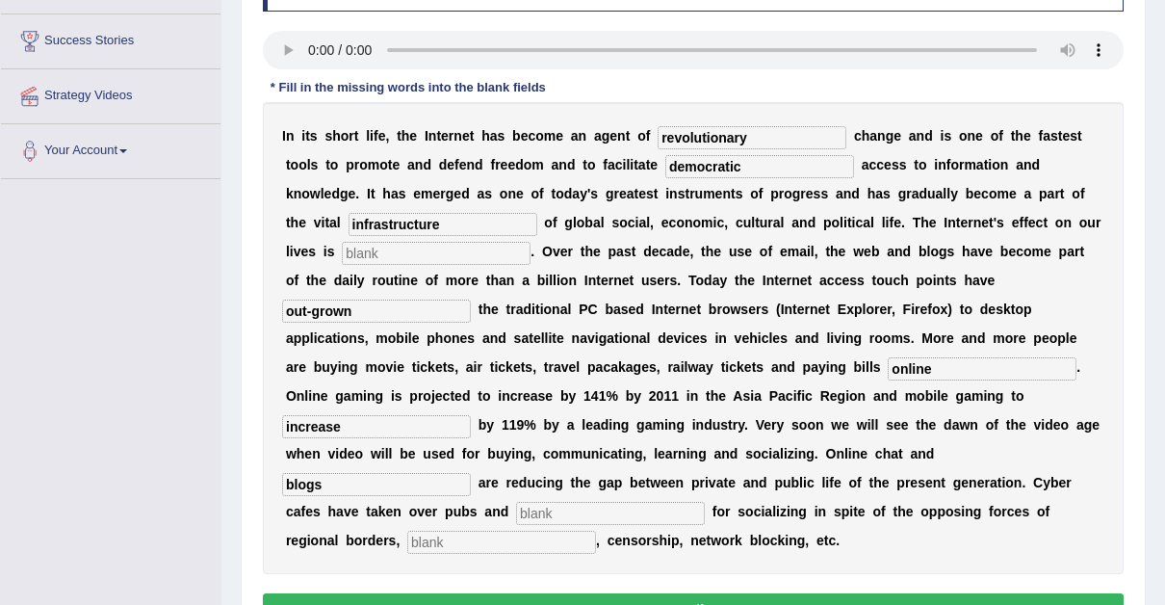
click at [516, 502] on input "text" at bounding box center [610, 513] width 189 height 23
type input "bars"
click at [407, 531] on input "text" at bounding box center [501, 542] width 189 height 23
click at [407, 531] on input "copywrite" at bounding box center [501, 542] width 189 height 23
type input "copy-write"
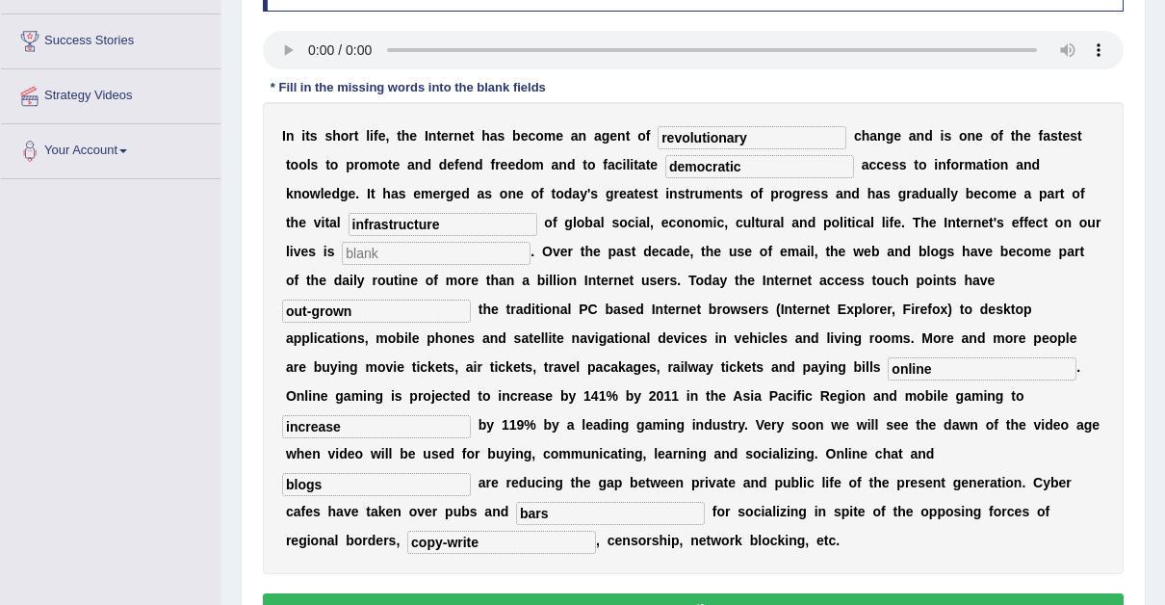
click at [344, 249] on input "text" at bounding box center [436, 253] width 189 height 23
click at [342, 254] on input "text" at bounding box center [436, 253] width 189 height 23
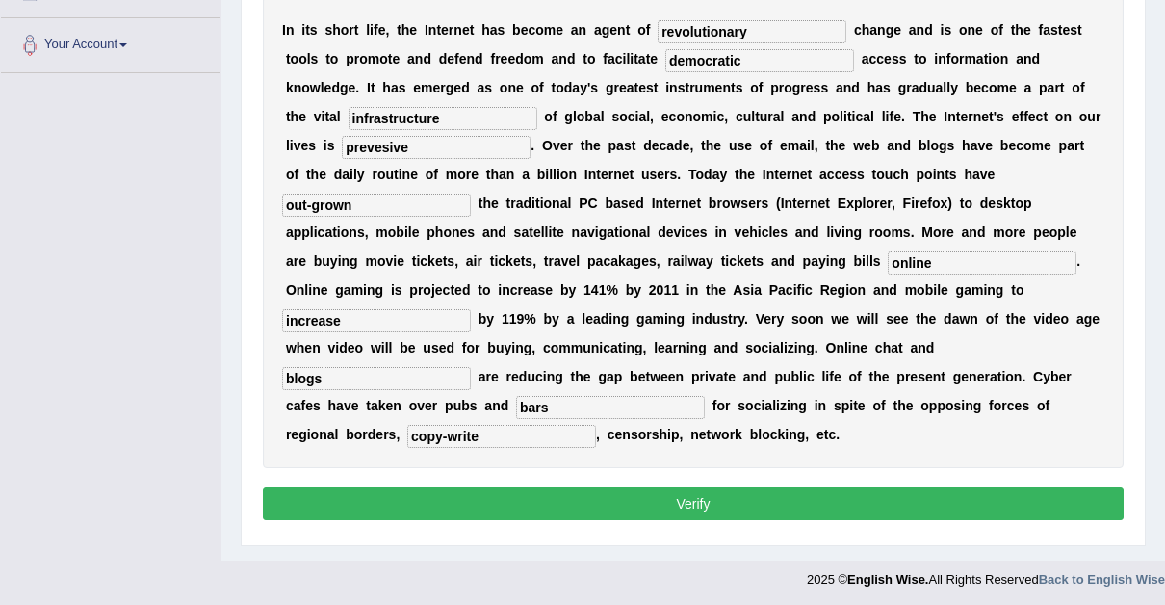
type input "prevesive"
click at [698, 487] on button "Verify" at bounding box center [693, 503] width 861 height 33
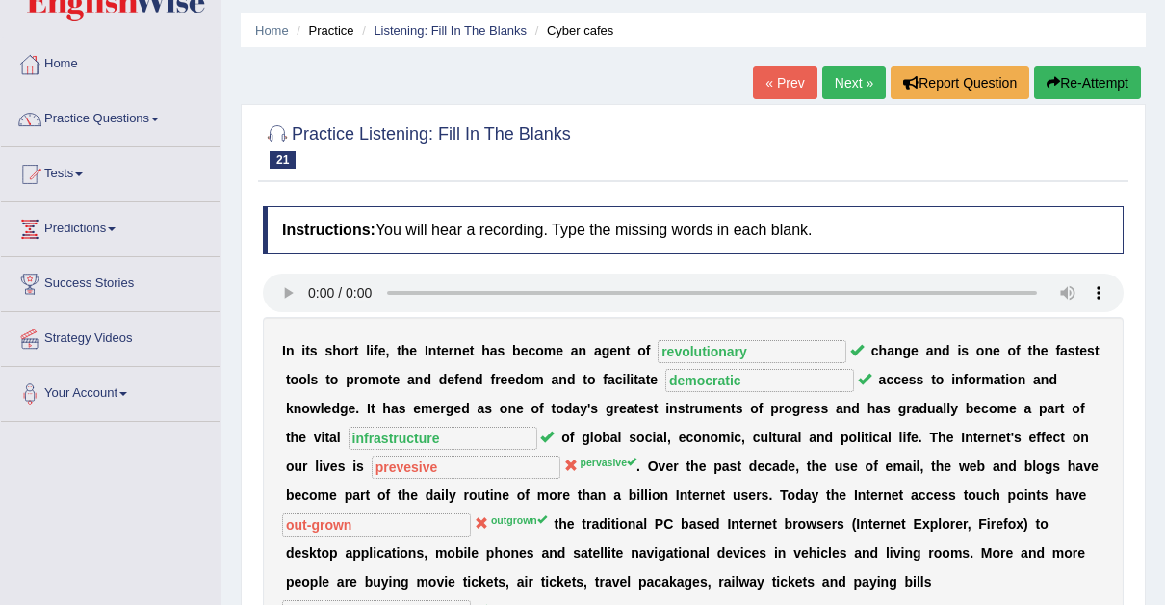
scroll to position [57, 0]
click at [843, 82] on link "Next »" at bounding box center [854, 83] width 64 height 33
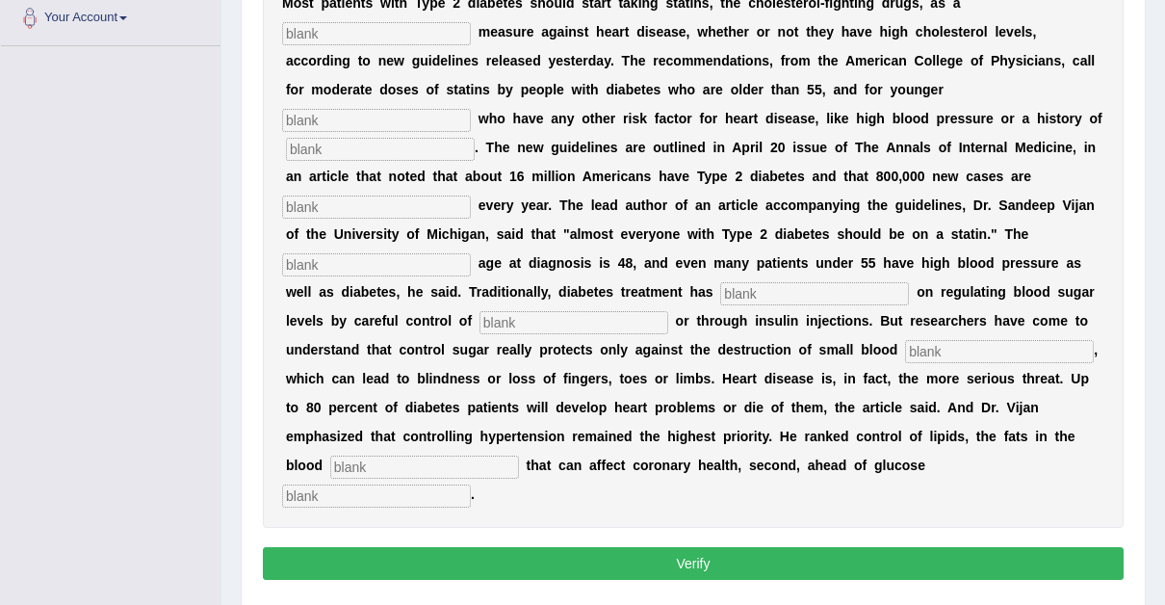
scroll to position [437, 0]
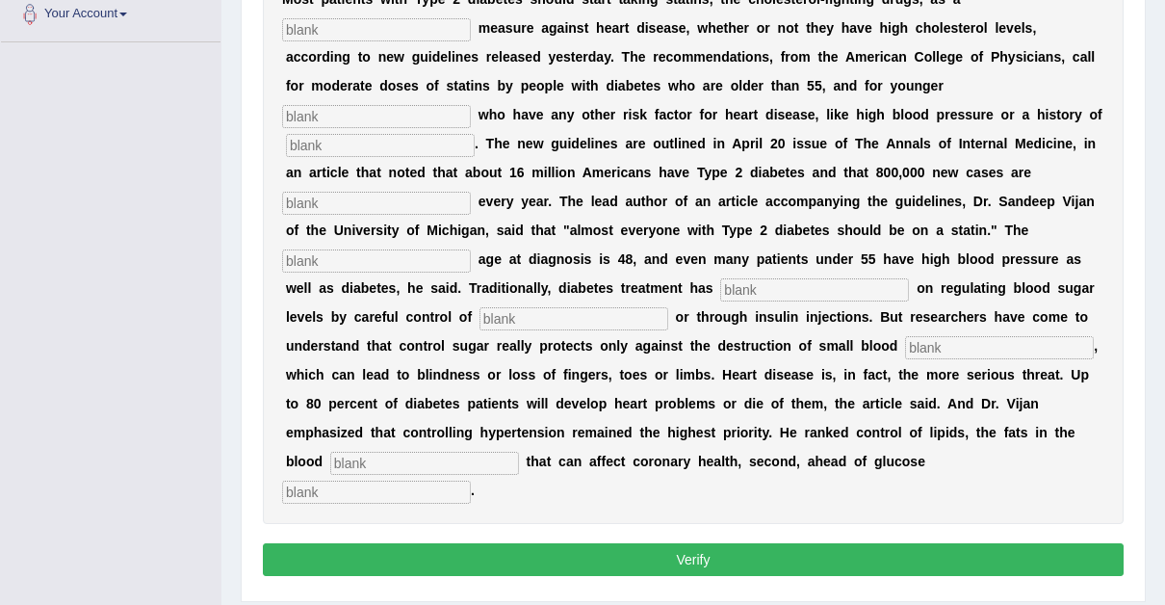
click at [471, 481] on input "text" at bounding box center [376, 492] width 189 height 23
type input "regulation"
click at [519, 452] on input "text" at bounding box center [424, 463] width 189 height 23
type input "streams"
click at [905, 336] on input "text" at bounding box center [999, 347] width 189 height 23
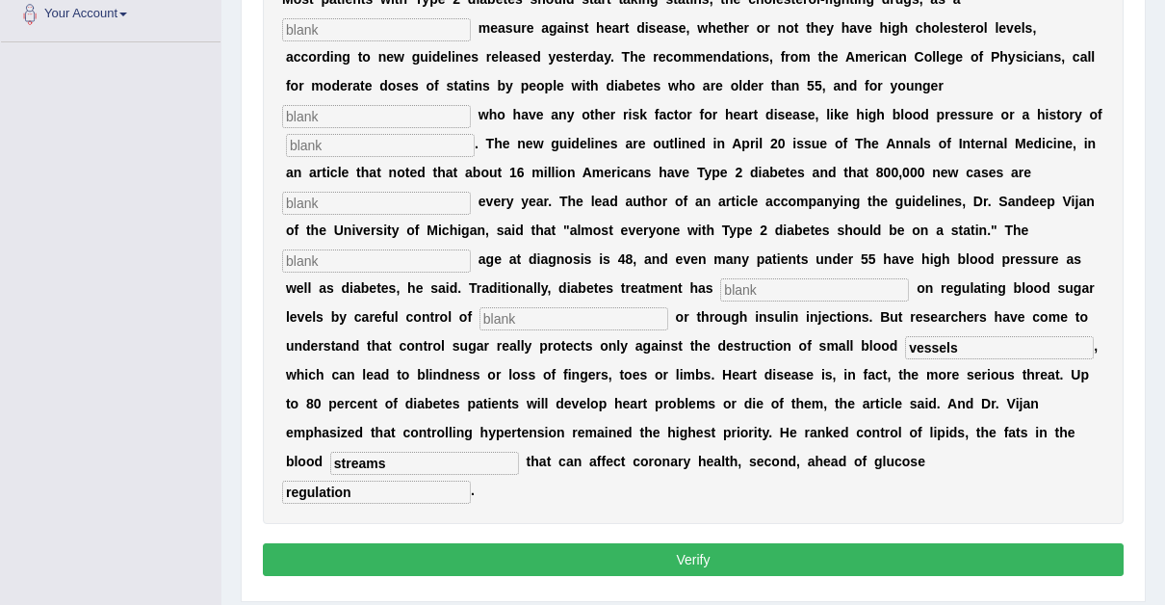
type input "vessels"
click at [480, 307] on input "text" at bounding box center [574, 318] width 189 height 23
type input "diet"
click at [720, 278] on input "text" at bounding box center [814, 289] width 189 height 23
type input "focused"
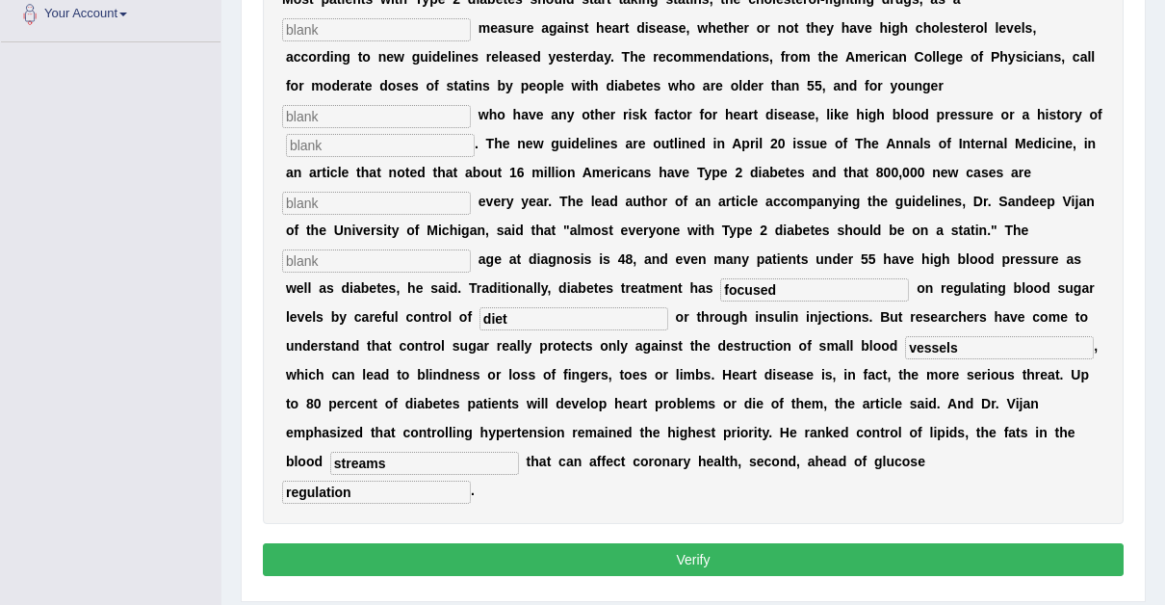
click at [359, 249] on input "text" at bounding box center [376, 260] width 189 height 23
type input "average"
click at [443, 192] on input "text" at bounding box center [376, 203] width 189 height 23
click at [413, 192] on input "diagnised" at bounding box center [376, 203] width 189 height 23
type input "diagonised"
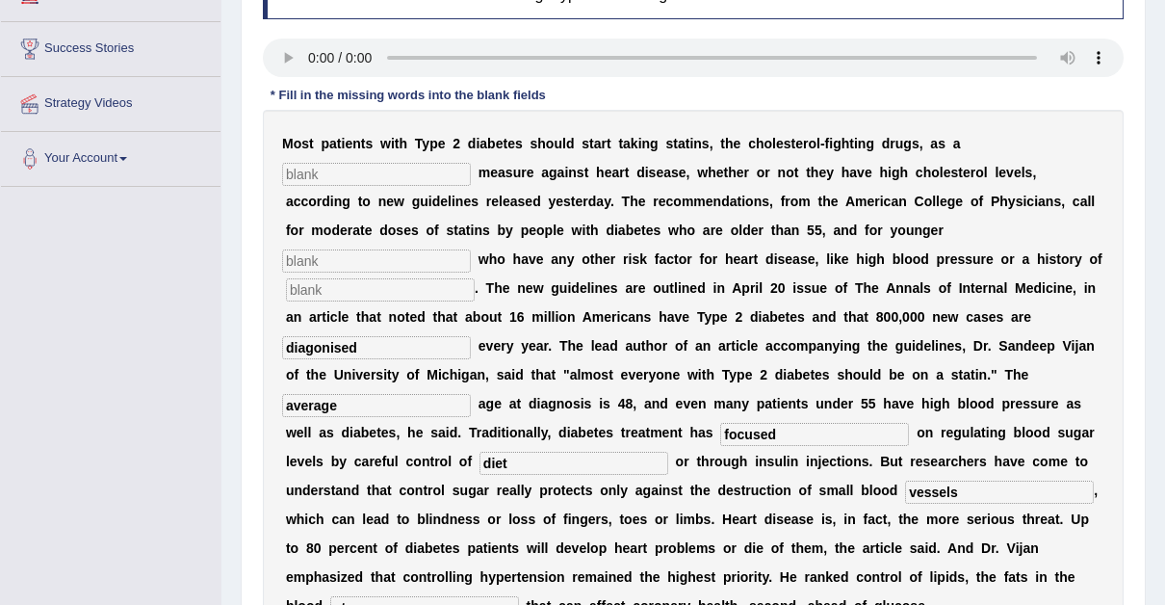
scroll to position [287, 0]
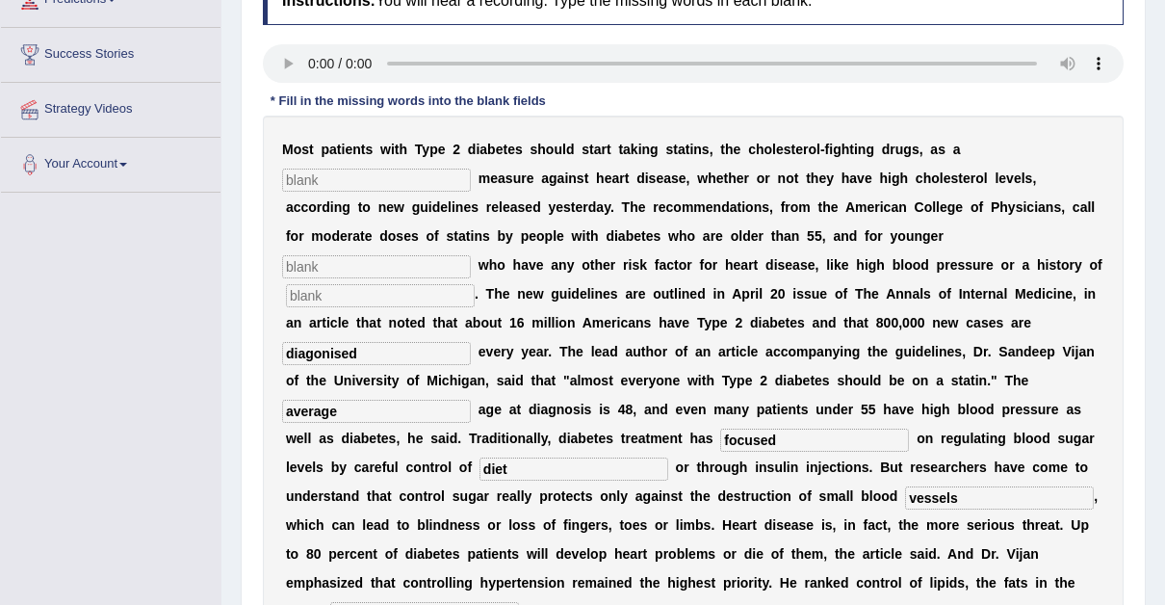
click at [471, 169] on input "text" at bounding box center [376, 180] width 189 height 23
type input "preventative"
click at [471, 255] on input "text" at bounding box center [376, 266] width 189 height 23
type input "patients"
click at [475, 284] on input "text" at bounding box center [380, 295] width 189 height 23
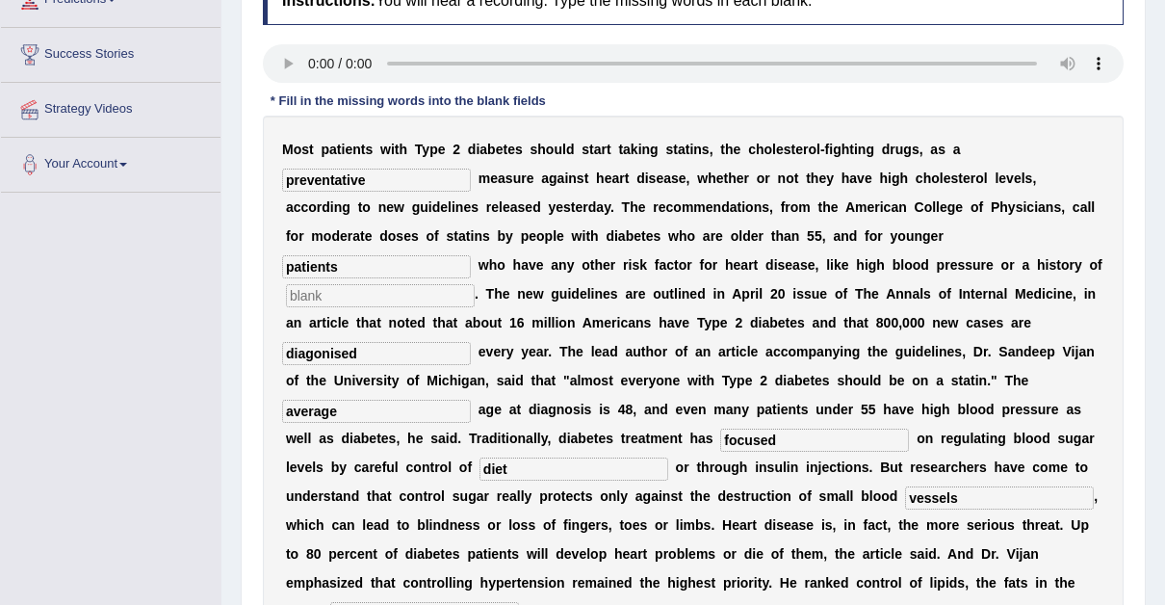
click at [463, 342] on input "diagonised" at bounding box center [376, 353] width 189 height 23
type input "diagnosed"
click at [475, 284] on input "text" at bounding box center [380, 295] width 189 height 23
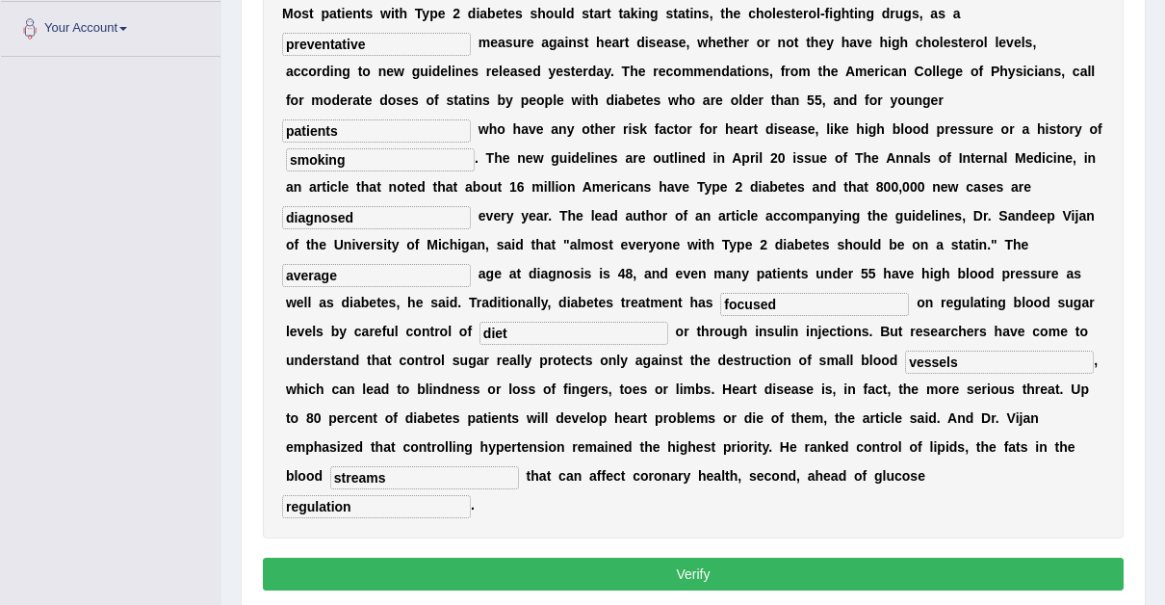
scroll to position [437, 0]
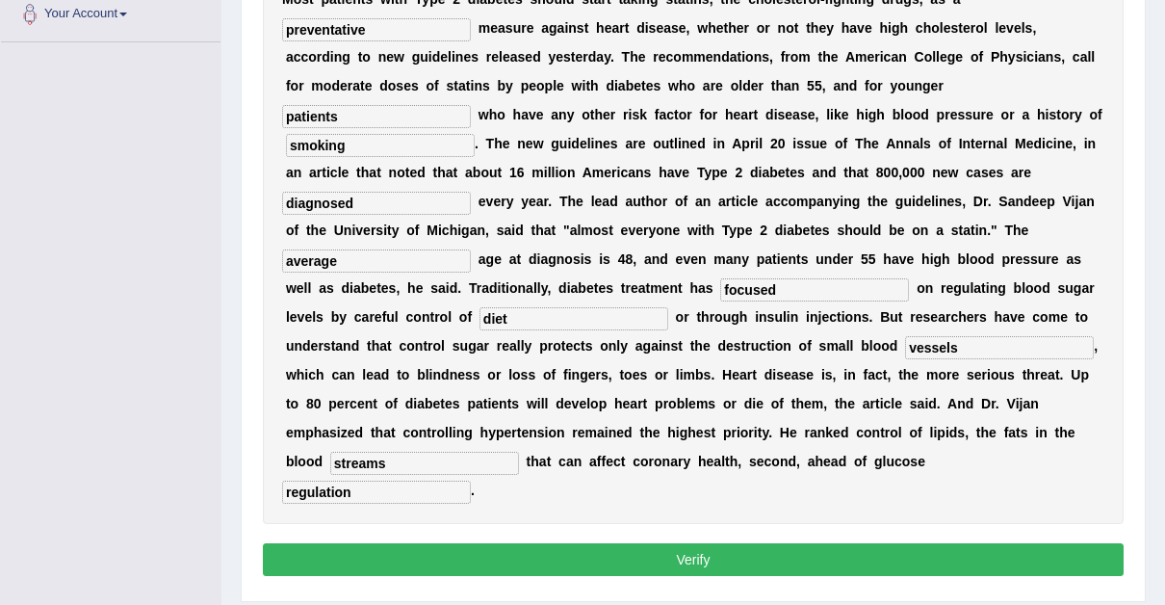
type input "smoking"
click at [668, 543] on button "Verify" at bounding box center [693, 559] width 861 height 33
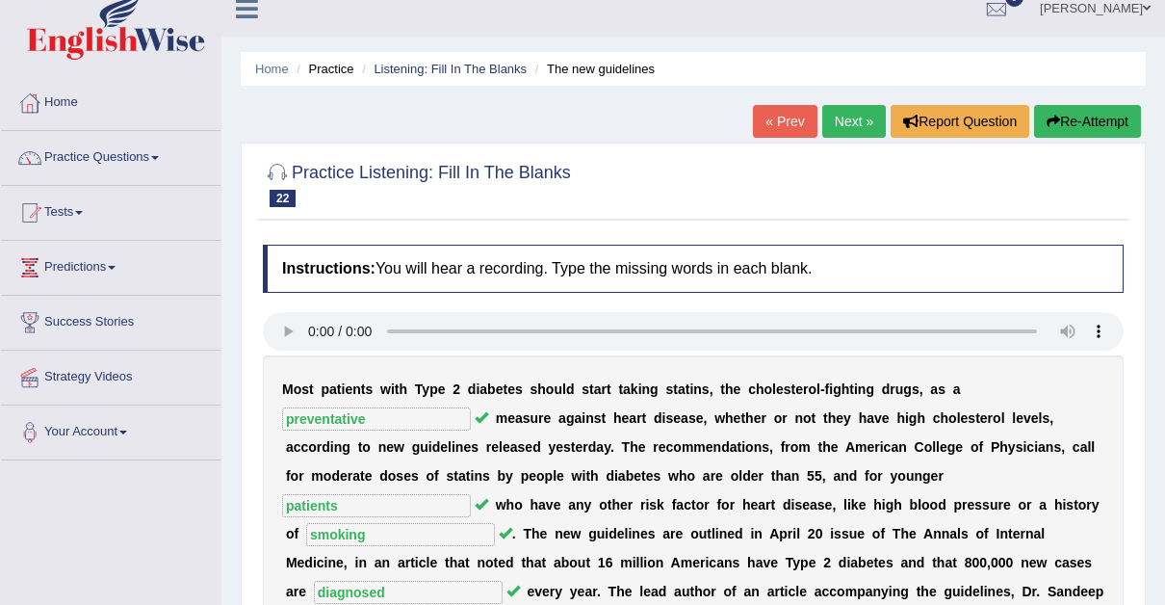
scroll to position [0, 0]
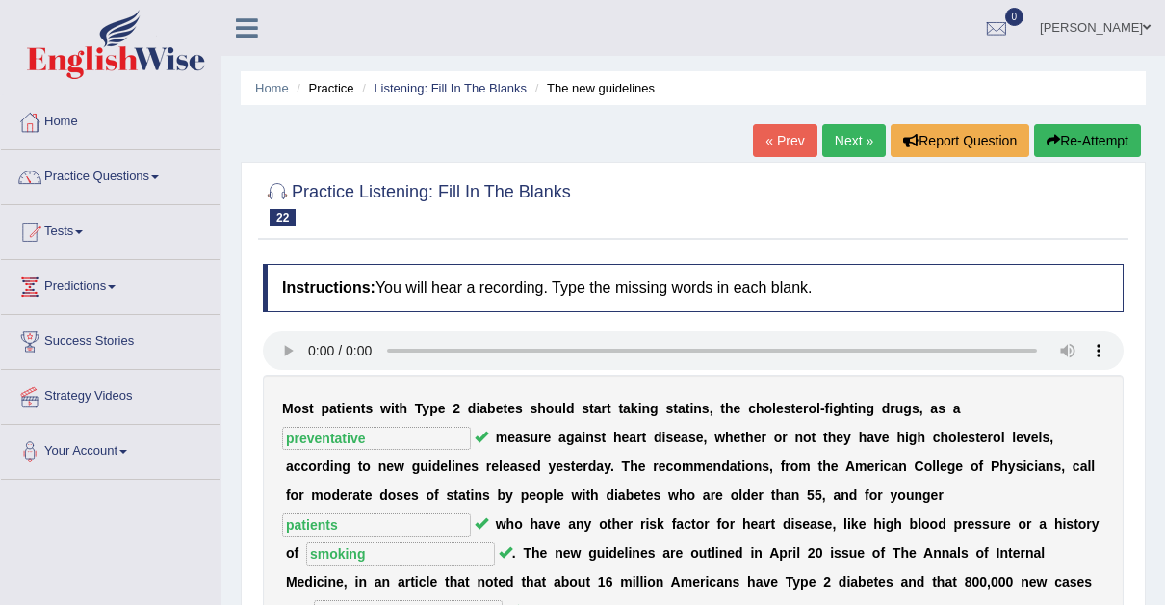
click at [78, 229] on link "Tests" at bounding box center [111, 229] width 220 height 48
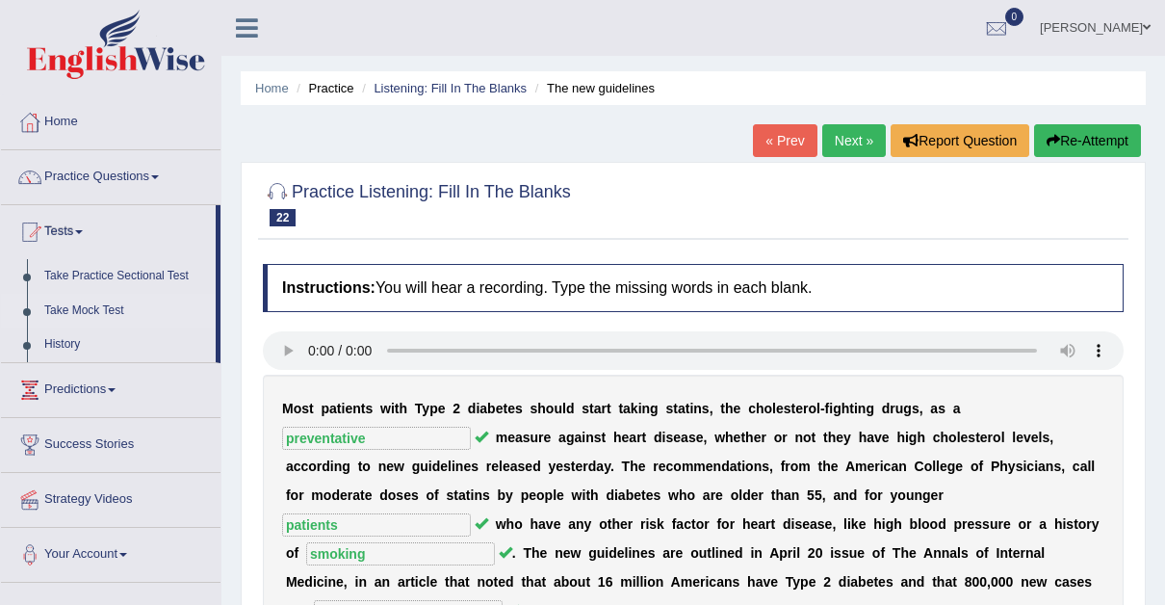
click at [100, 301] on link "Take Mock Test" at bounding box center [126, 311] width 180 height 35
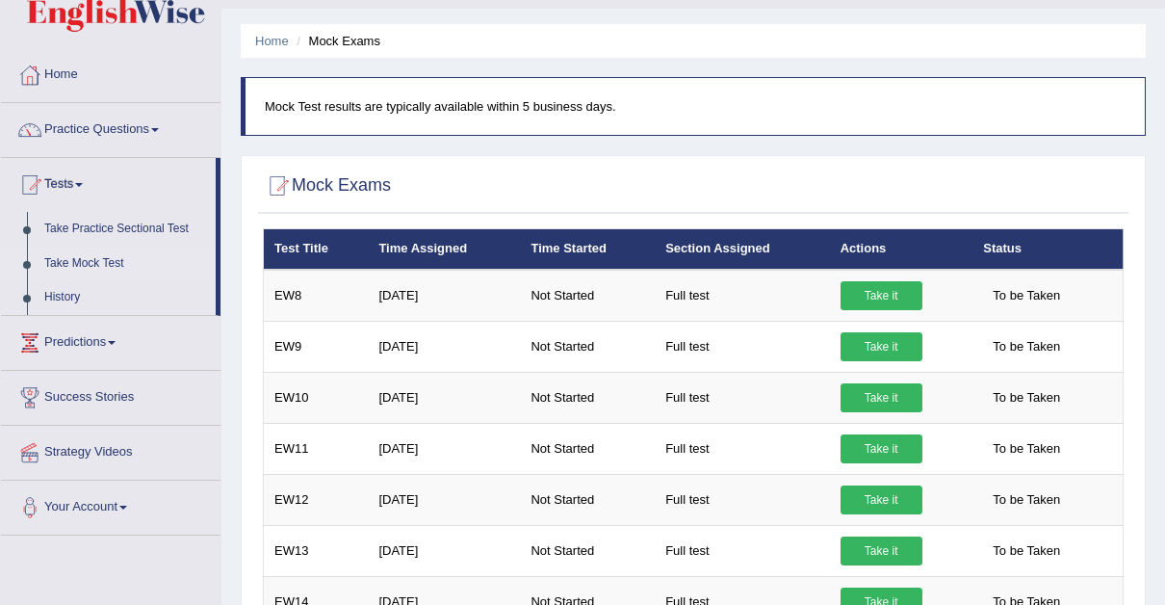
scroll to position [27, 0]
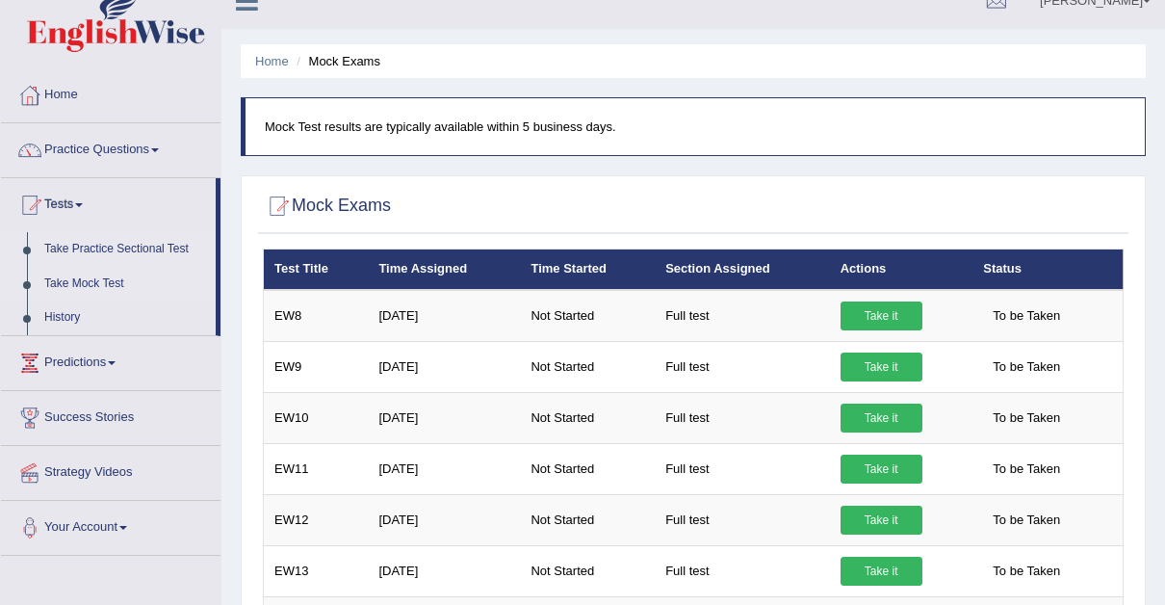
click at [182, 240] on link "Take Practice Sectional Test" at bounding box center [126, 249] width 180 height 35
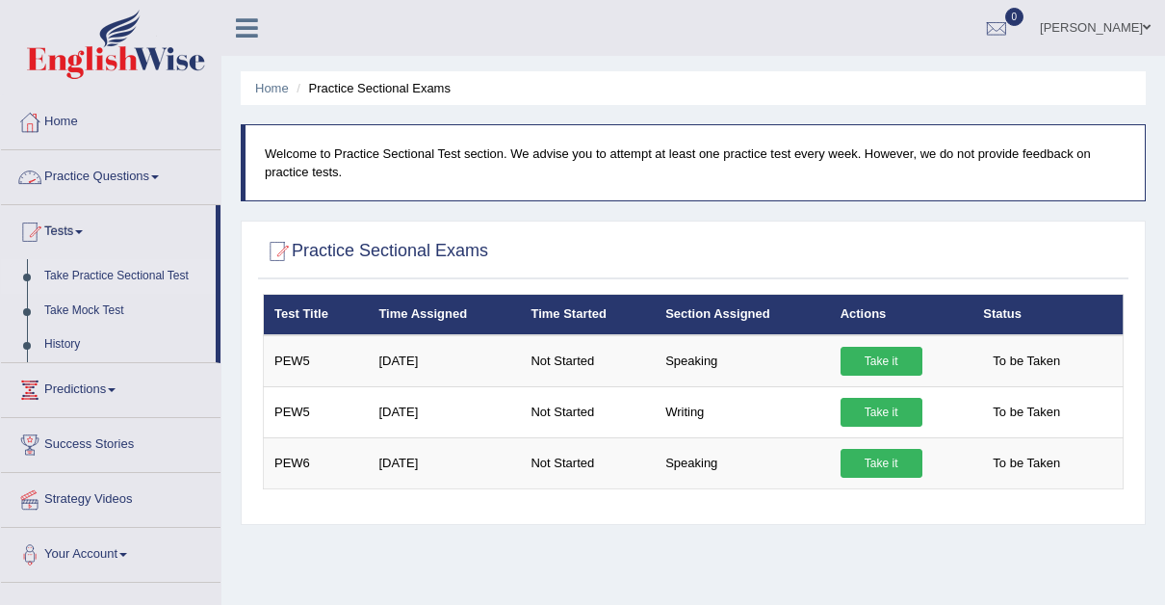
click at [158, 170] on link "Practice Questions" at bounding box center [111, 174] width 220 height 48
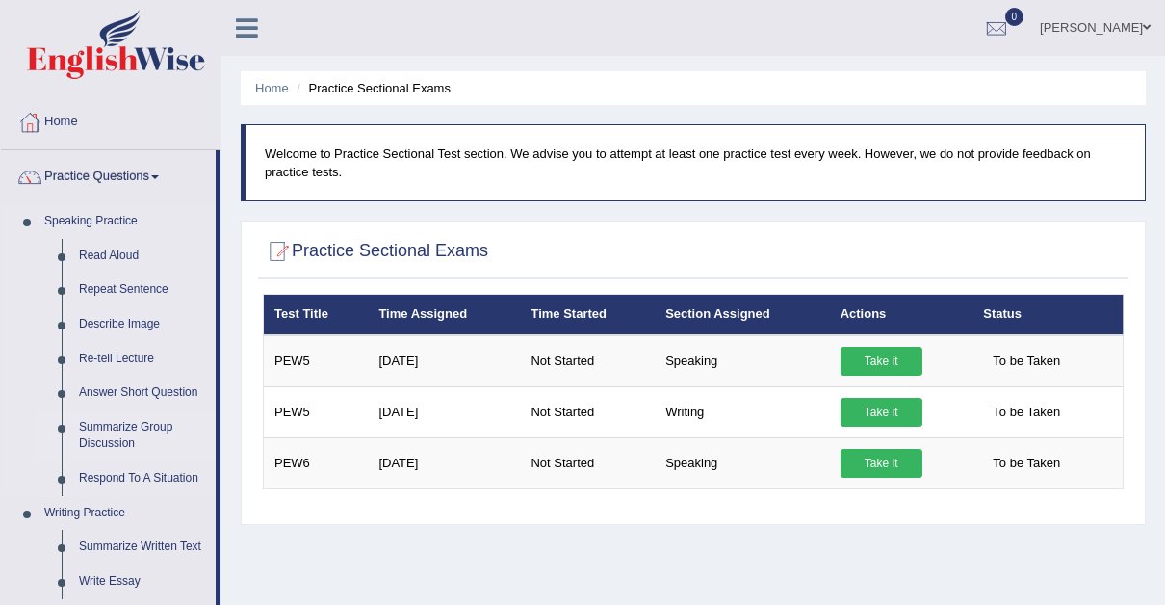
click at [118, 426] on link "Summarize Group Discussion" at bounding box center [142, 435] width 145 height 51
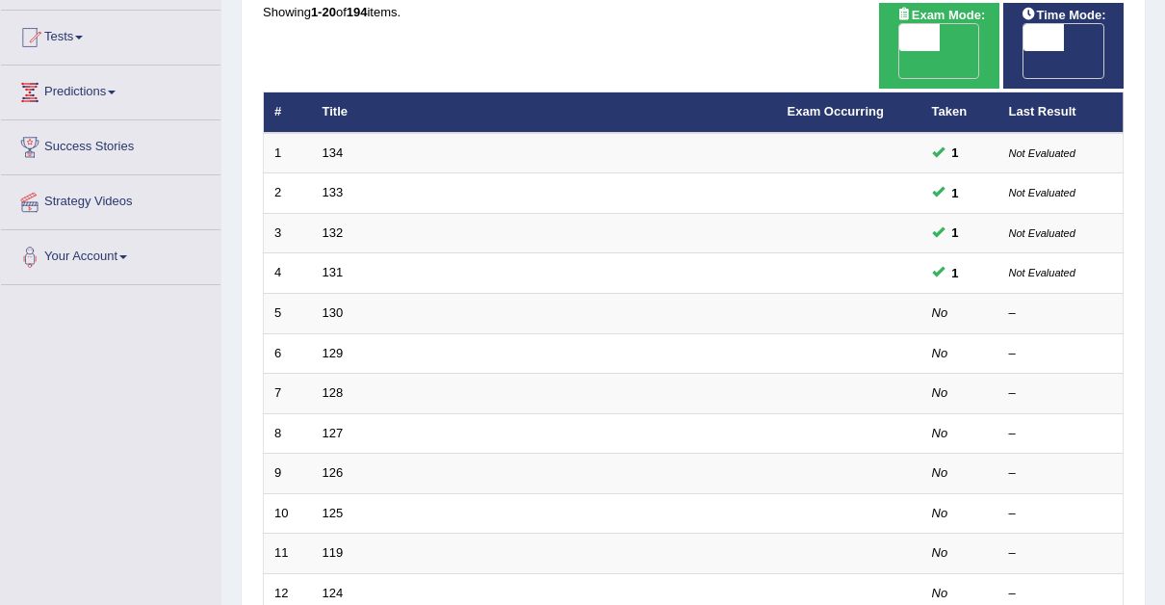
scroll to position [197, 0]
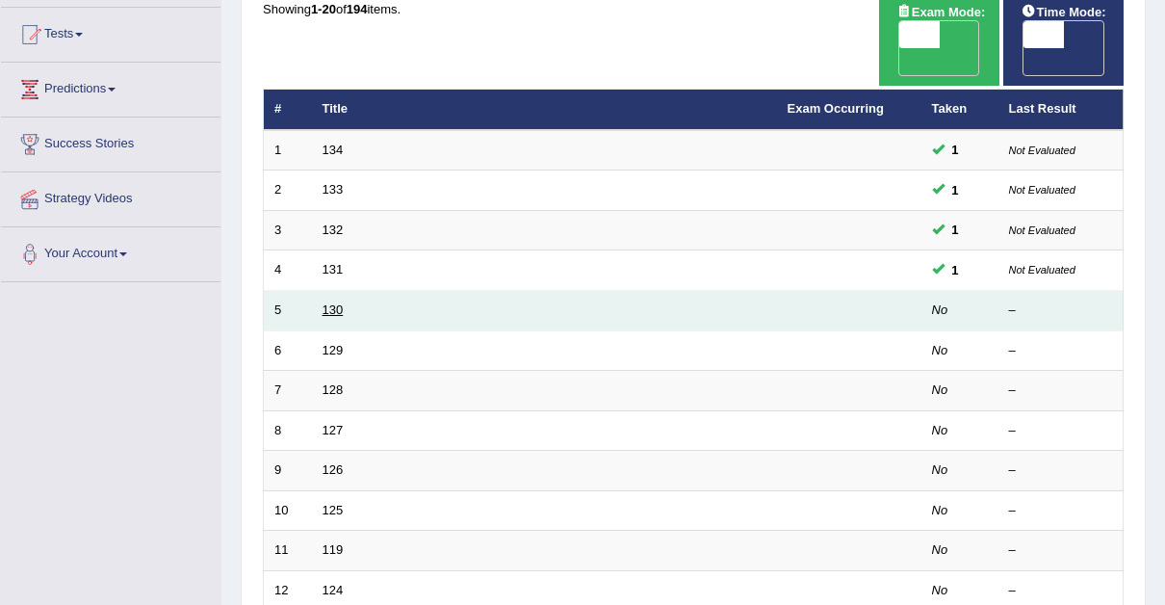
click at [328, 302] on link "130" at bounding box center [333, 309] width 21 height 14
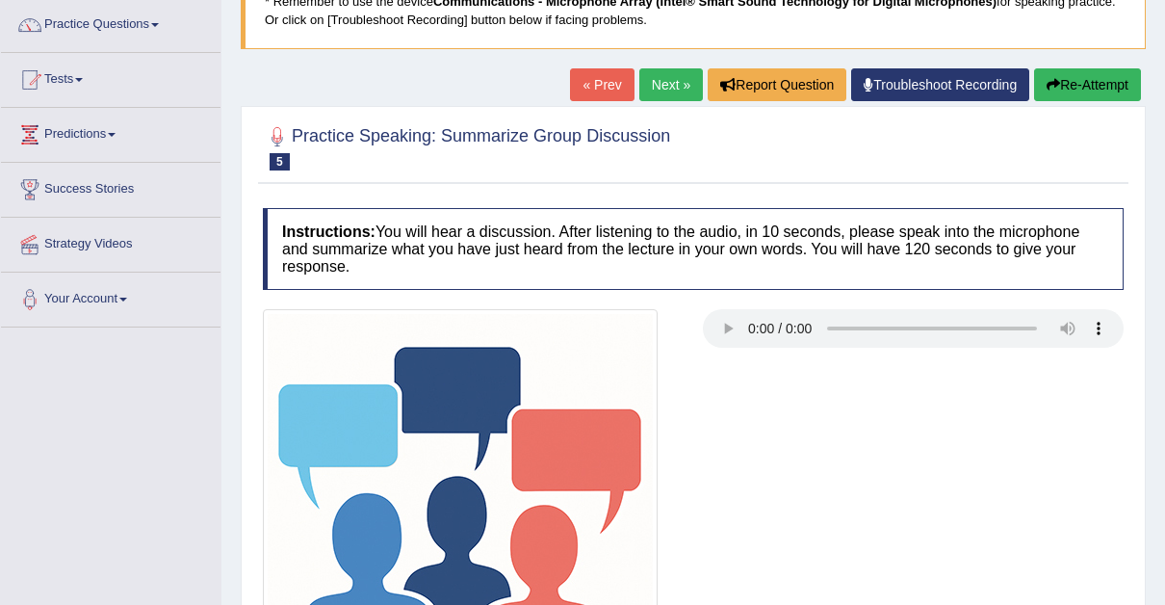
scroll to position [155, 0]
